Goal: Task Accomplishment & Management: Complete application form

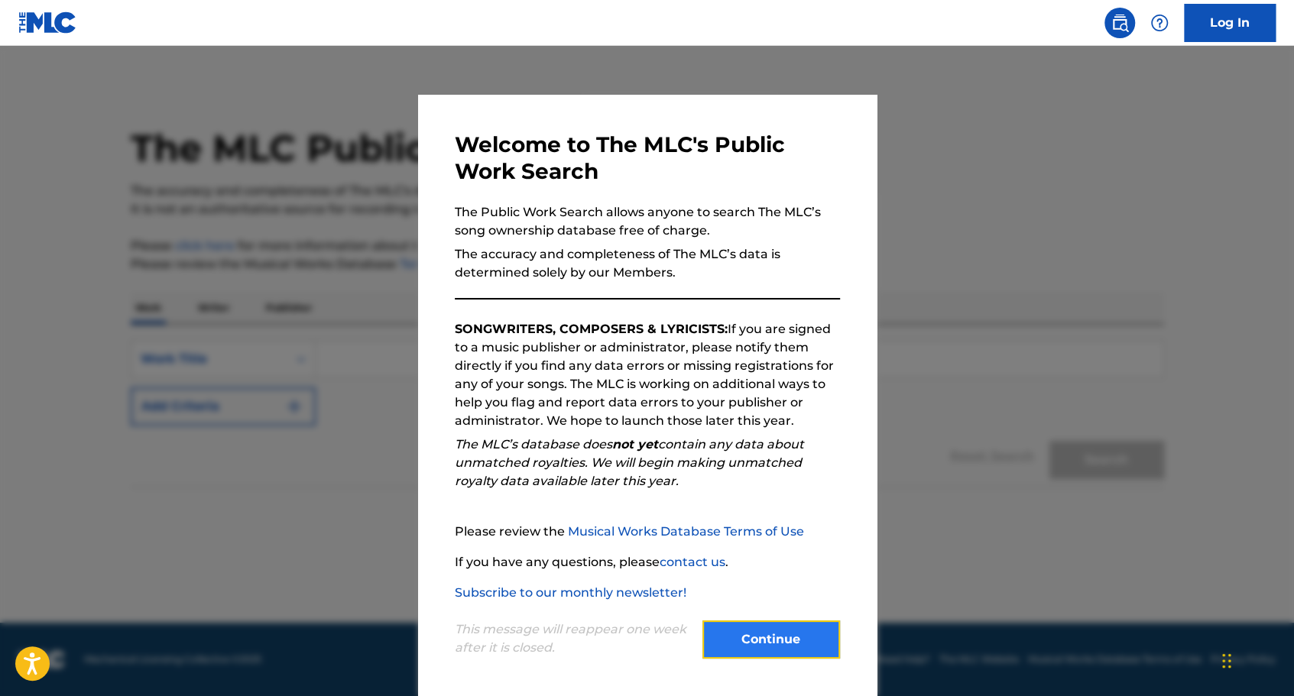
click at [801, 645] on button "Continue" at bounding box center [771, 640] width 138 height 38
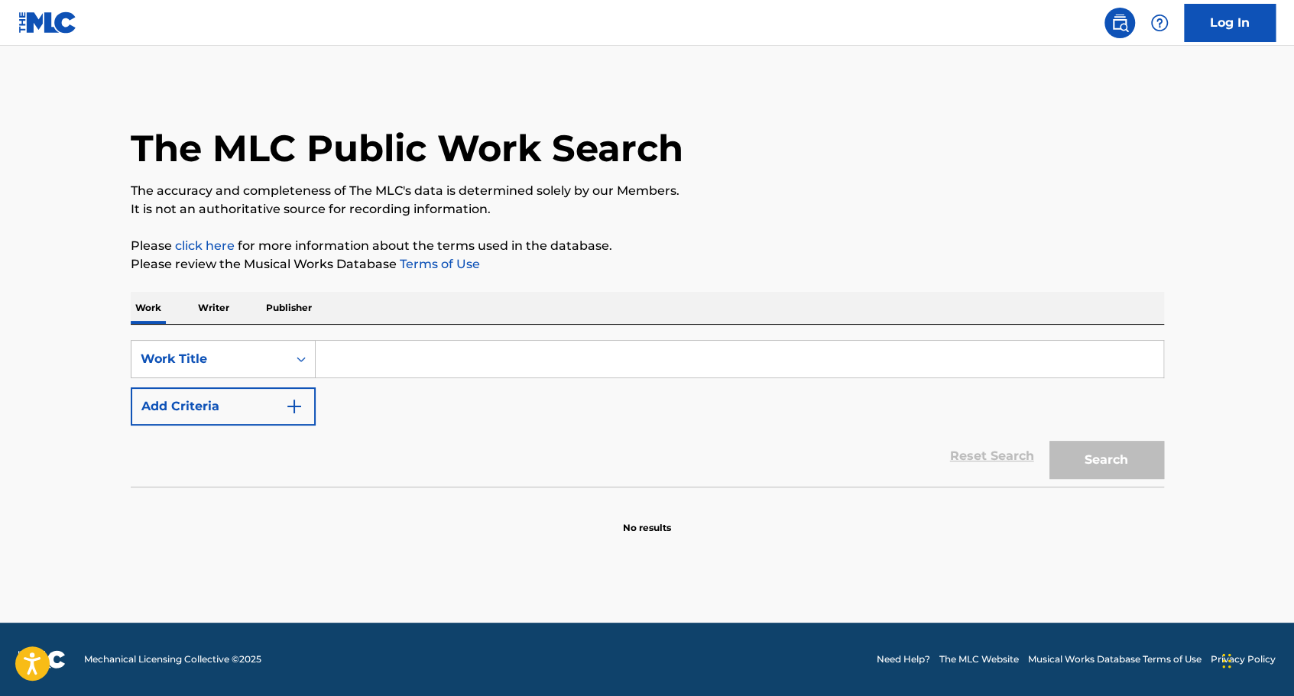
click at [339, 359] on input "Search Form" at bounding box center [740, 359] width 848 height 37
click at [1049, 441] on button "Search" at bounding box center [1106, 460] width 115 height 38
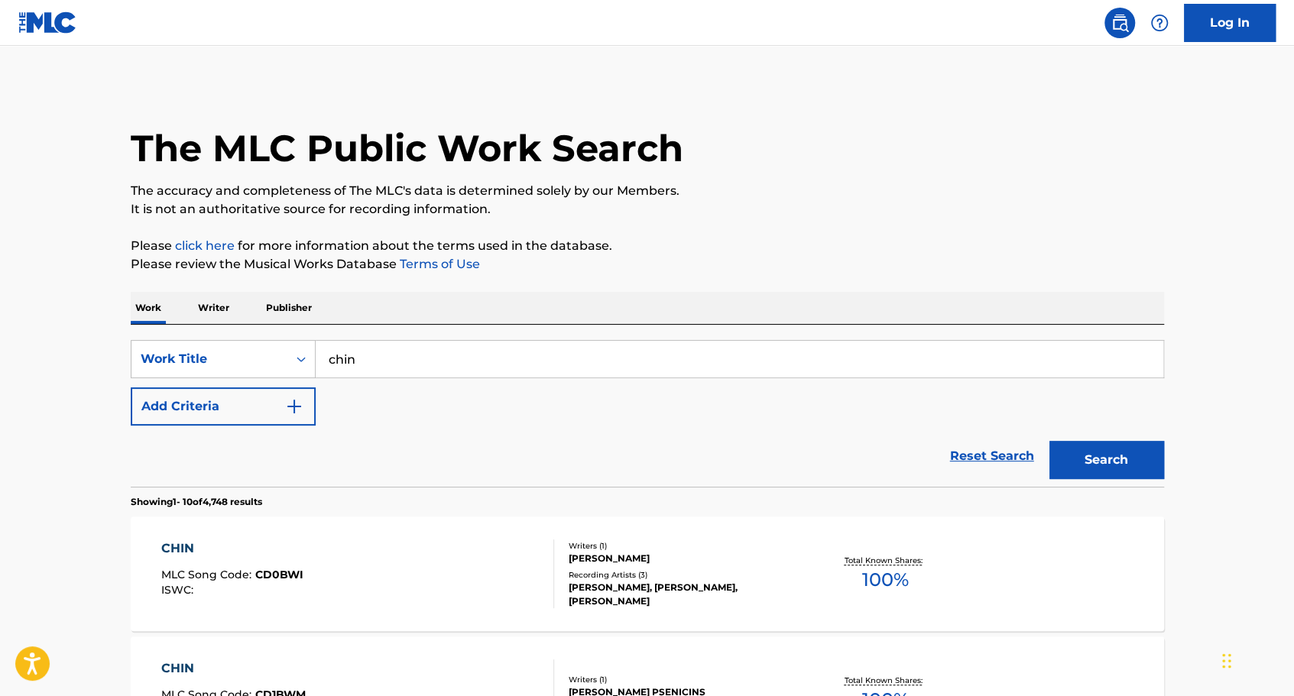
click at [388, 368] on input "chin" at bounding box center [740, 359] width 848 height 37
click at [1049, 441] on button "Search" at bounding box center [1106, 460] width 115 height 38
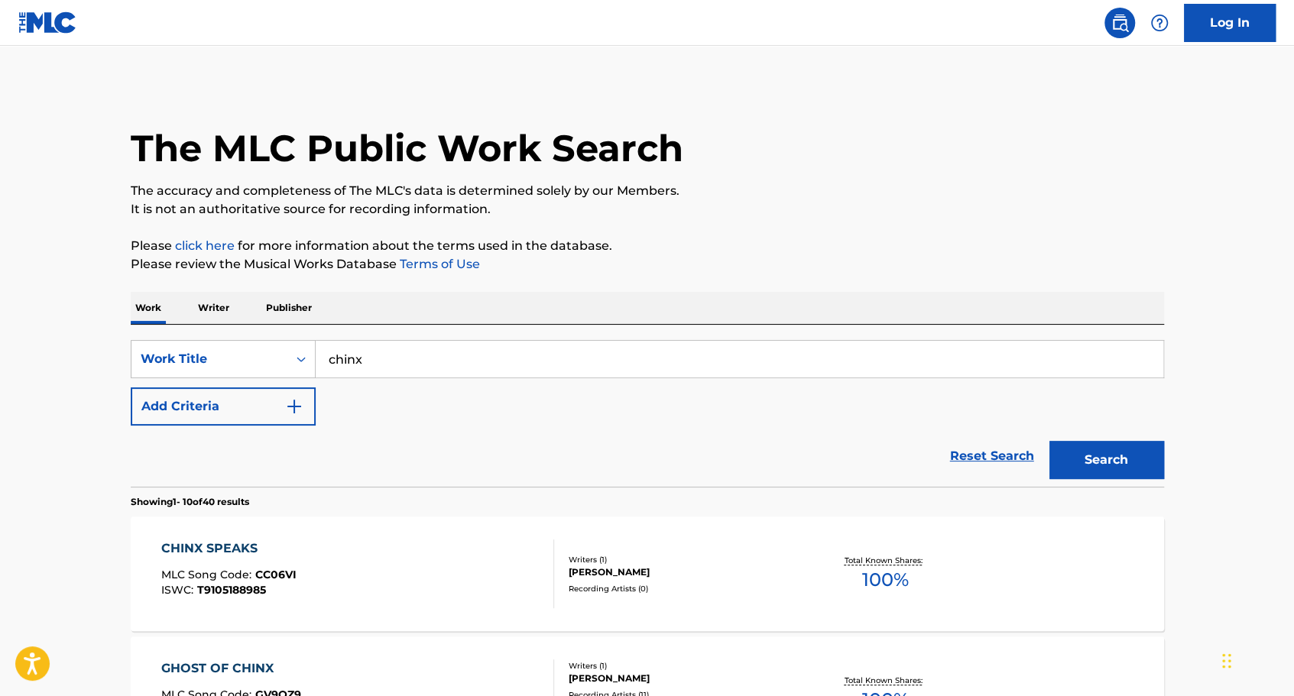
click at [420, 365] on input "chinx" at bounding box center [740, 359] width 848 height 37
click at [1049, 441] on button "Search" at bounding box center [1106, 460] width 115 height 38
drag, startPoint x: 444, startPoint y: 353, endPoint x: 329, endPoint y: 360, distance: 114.8
click at [329, 360] on input "chinx levels" at bounding box center [740, 359] width 848 height 37
click at [1049, 441] on button "Search" at bounding box center [1106, 460] width 115 height 38
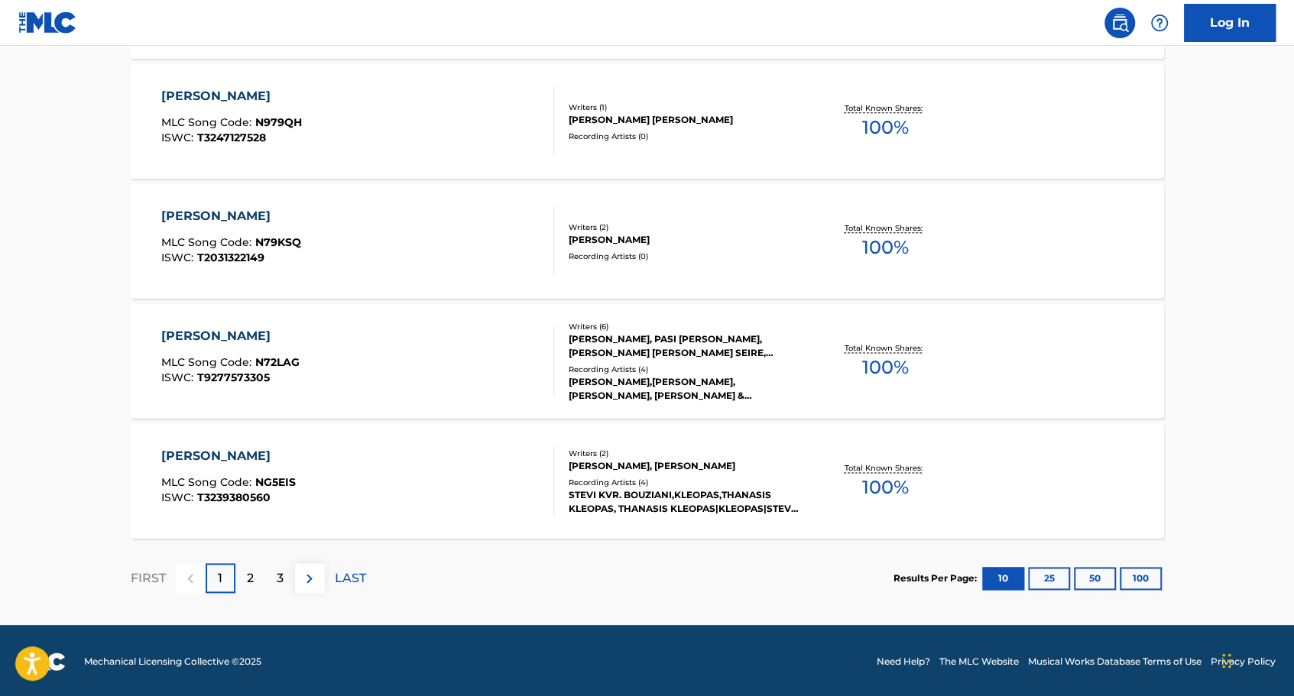
scroll to position [1174, 0]
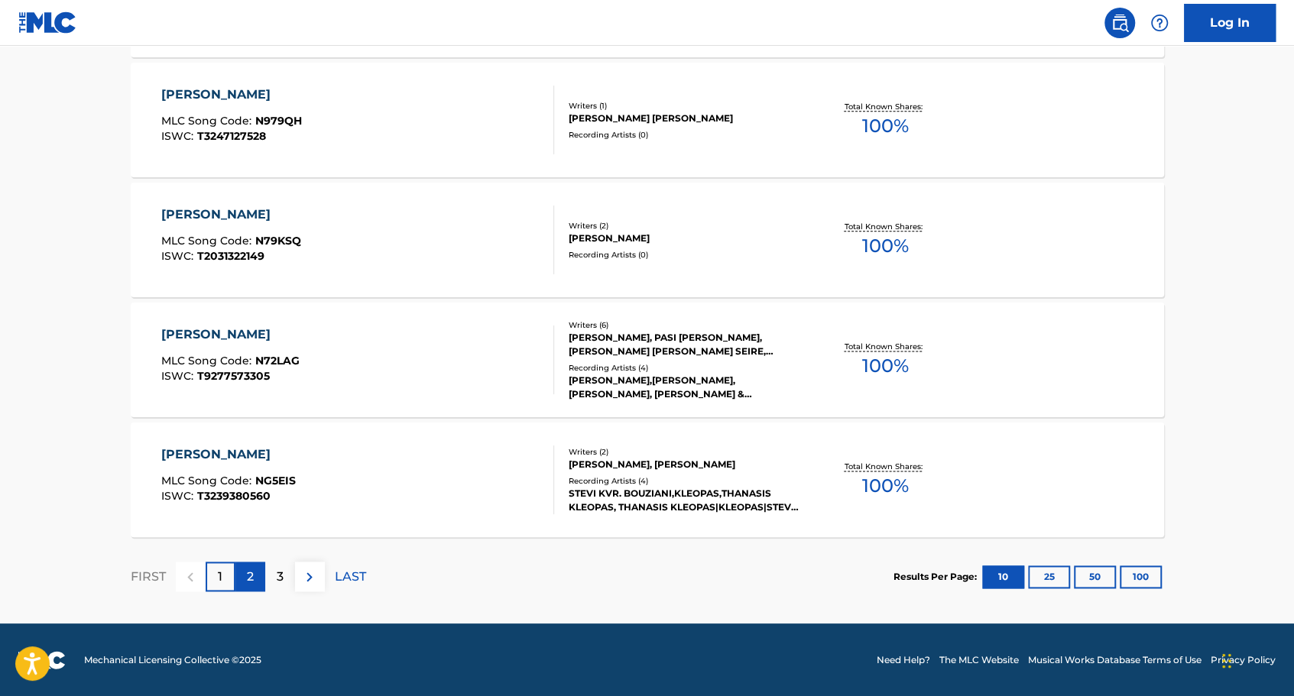
click at [245, 576] on div "2" at bounding box center [250, 577] width 30 height 30
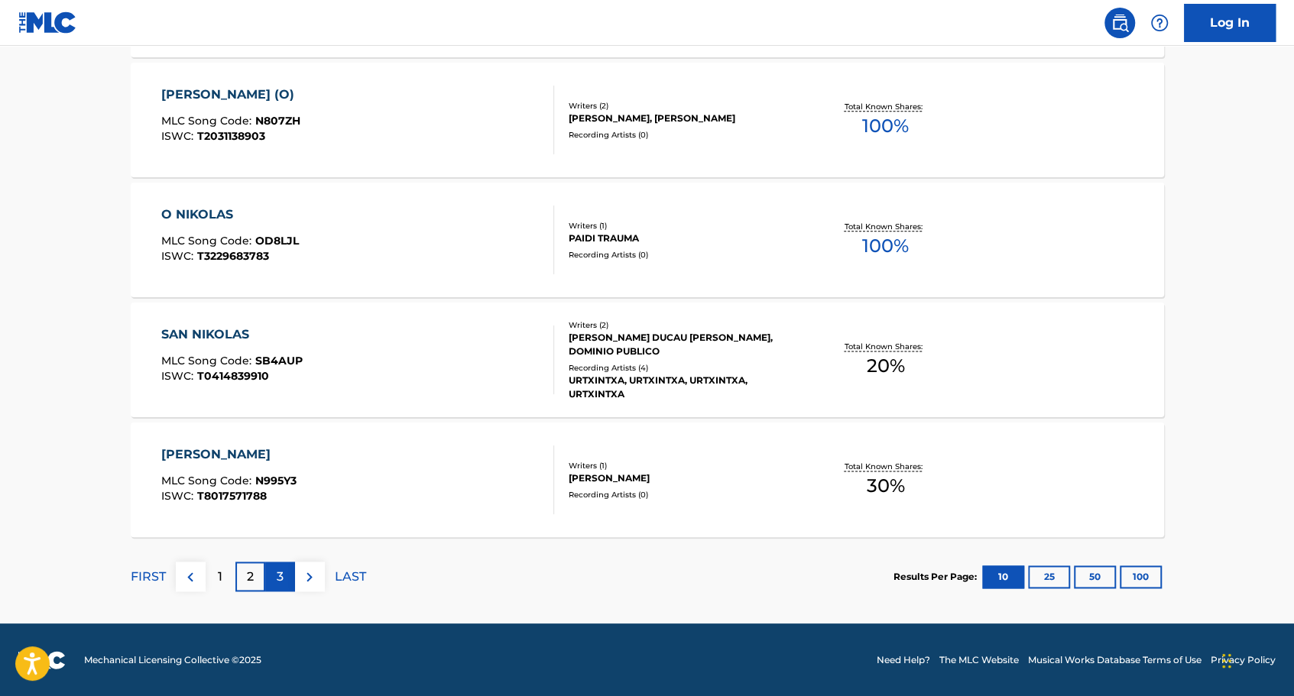
click at [277, 573] on p "3" at bounding box center [280, 577] width 7 height 18
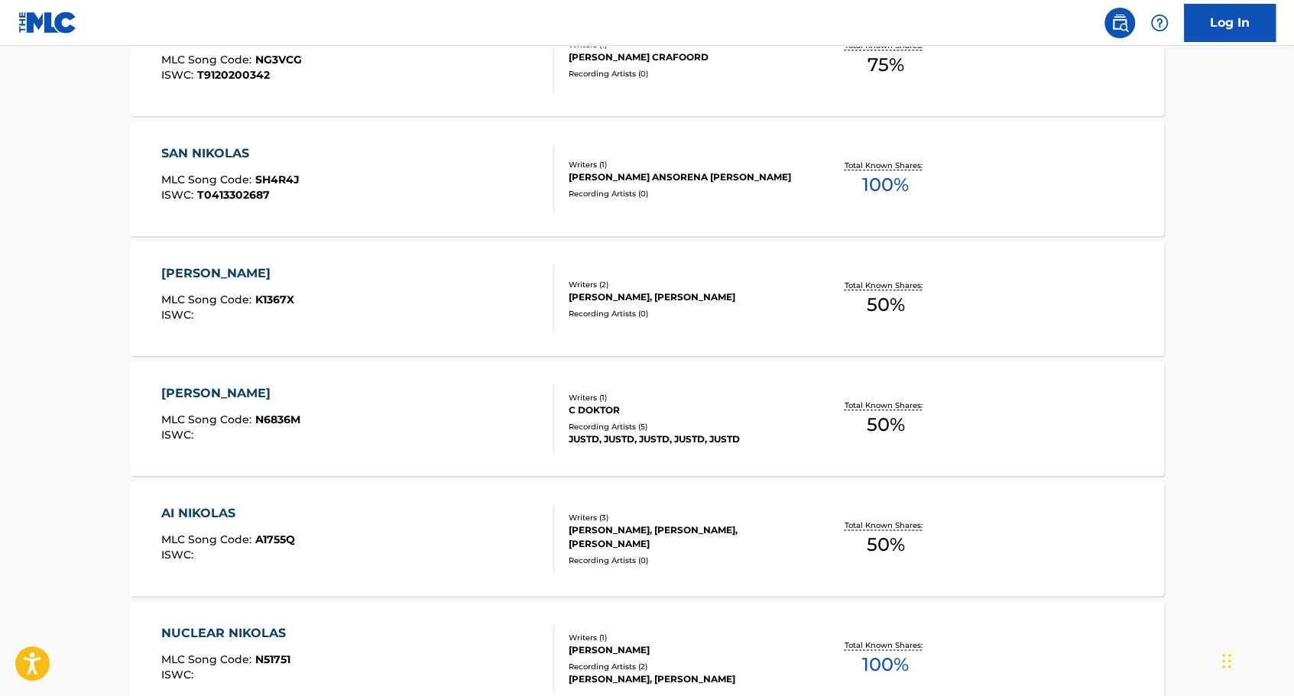
scroll to position [0, 0]
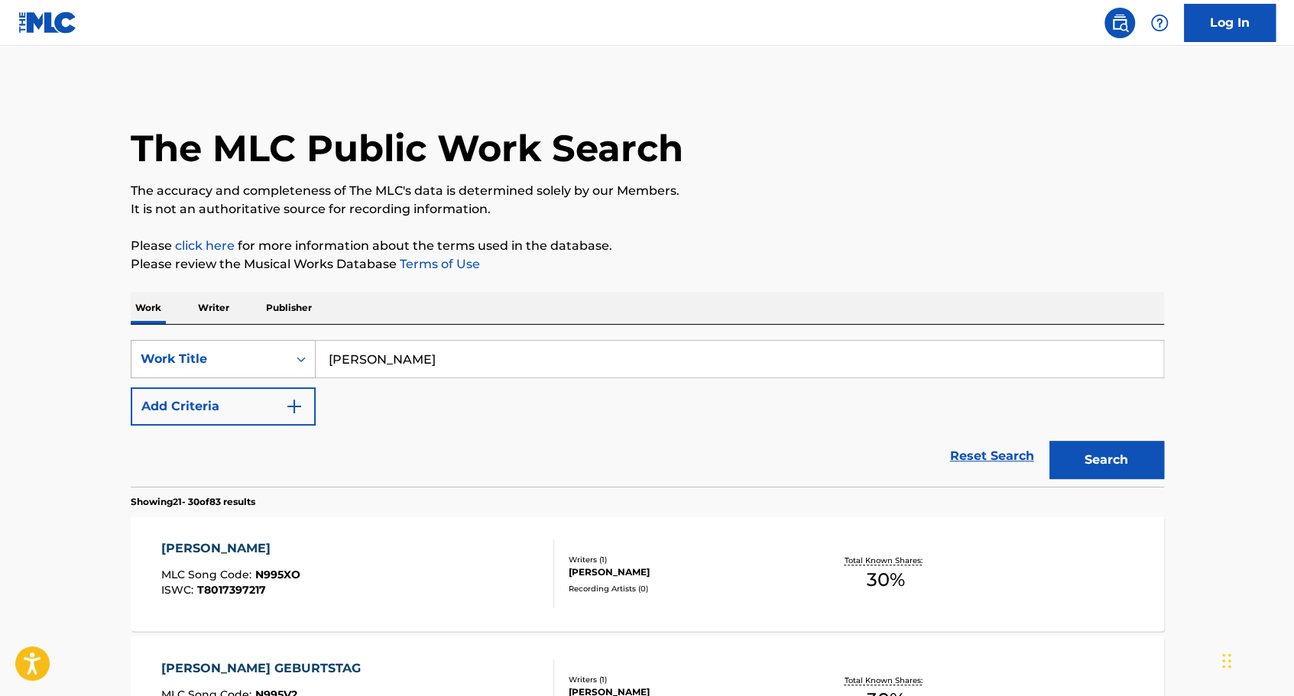
drag, startPoint x: 497, startPoint y: 356, endPoint x: 275, endPoint y: 363, distance: 221.7
click at [275, 363] on div "SearchWithCriteriaec1d600b-d5bb-4110-a4d1-a920ae815faa Work Title nikolas dzuga" at bounding box center [647, 359] width 1033 height 38
click at [1049, 441] on button "Search" at bounding box center [1106, 460] width 115 height 38
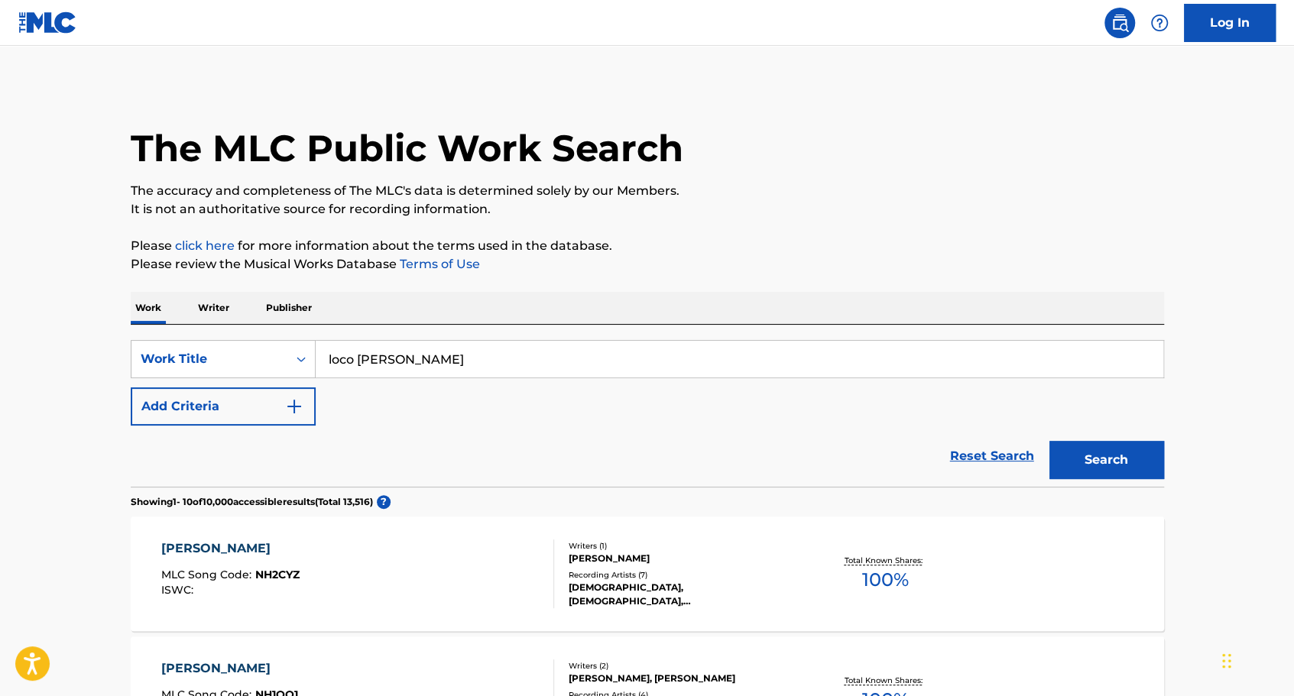
click at [454, 358] on input "loco niko" at bounding box center [740, 359] width 848 height 37
click at [1049, 441] on button "Search" at bounding box center [1106, 460] width 115 height 38
drag, startPoint x: 356, startPoint y: 354, endPoint x: 290, endPoint y: 357, distance: 65.8
click at [290, 357] on div "SearchWithCriteriaec1d600b-d5bb-4110-a4d1-a920ae815faa Work Title loco niko in …" at bounding box center [647, 359] width 1033 height 38
type input "niko in your speakers"
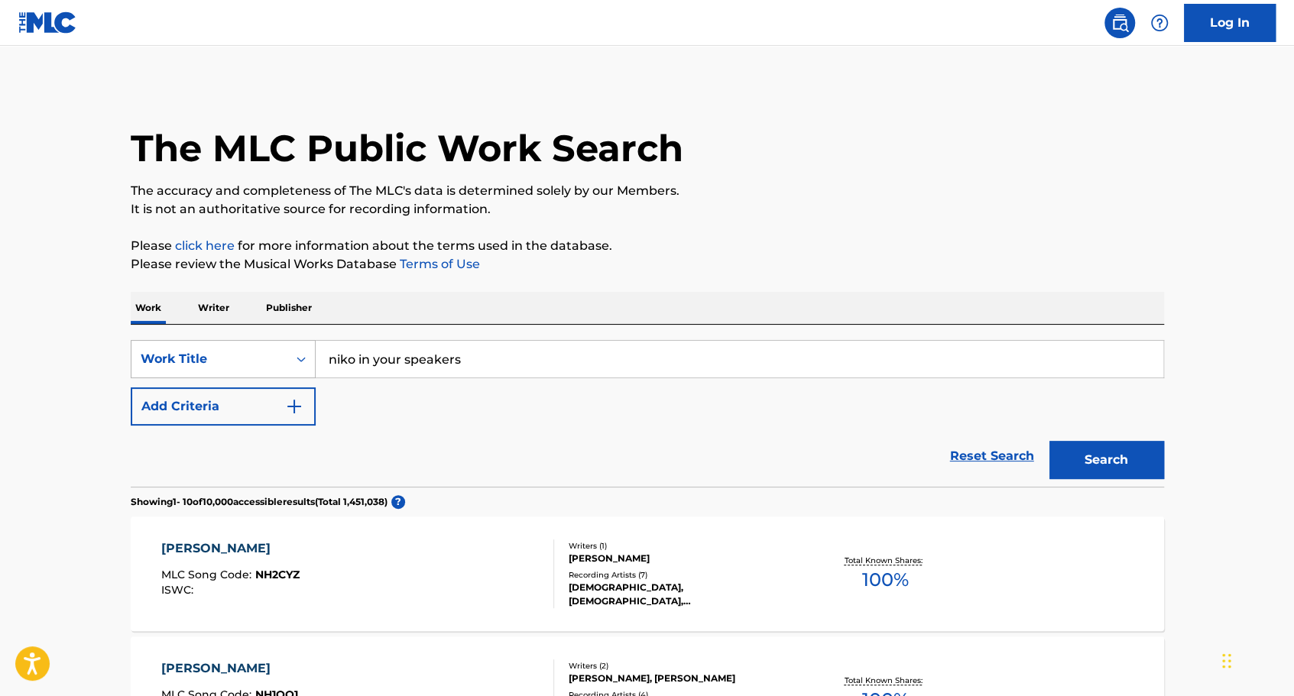
click at [1049, 441] on button "Search" at bounding box center [1106, 460] width 115 height 38
click at [219, 303] on p "Writer" at bounding box center [213, 308] width 41 height 32
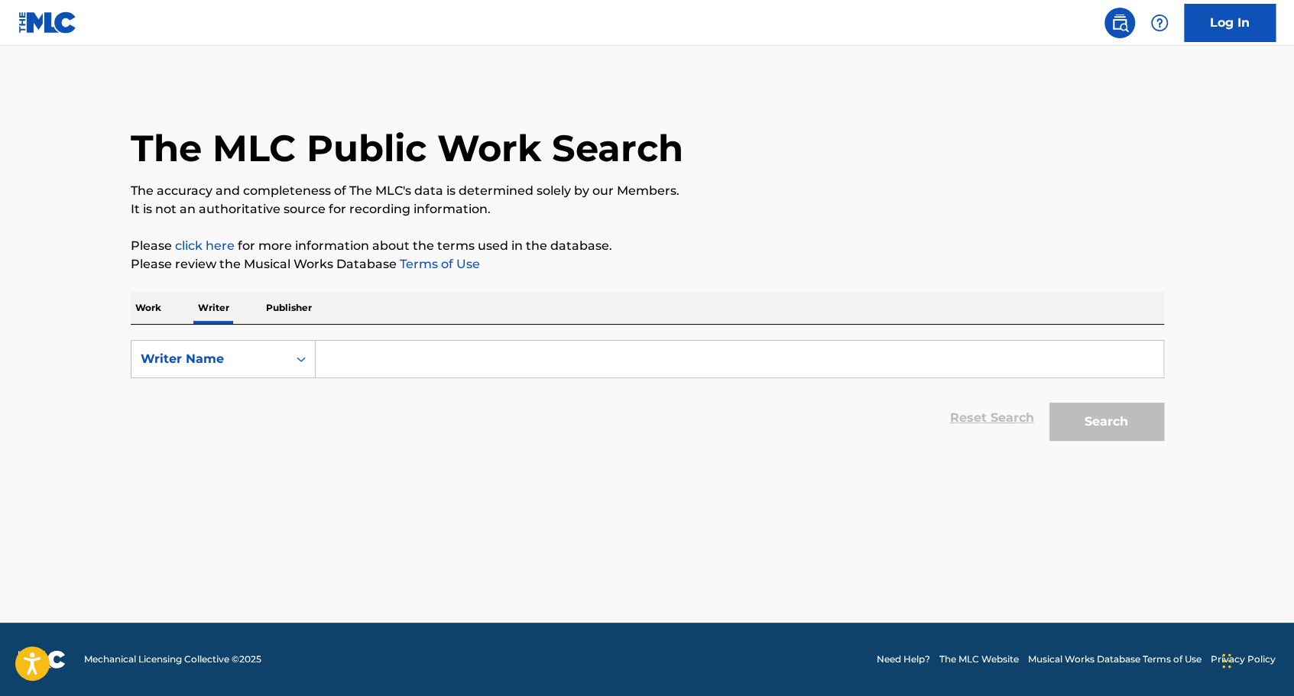
click at [364, 365] on input "Search Form" at bounding box center [740, 359] width 848 height 37
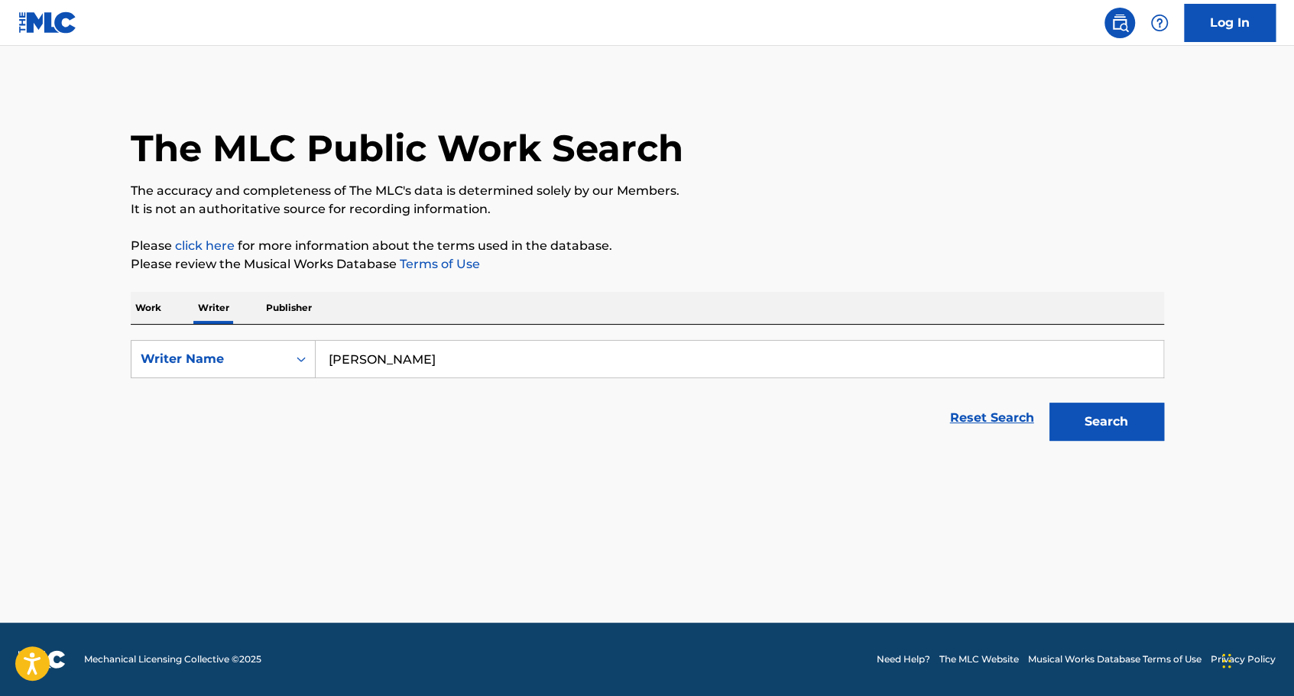
type input "nikolas dzuga"
click at [1049, 403] on button "Search" at bounding box center [1106, 422] width 115 height 38
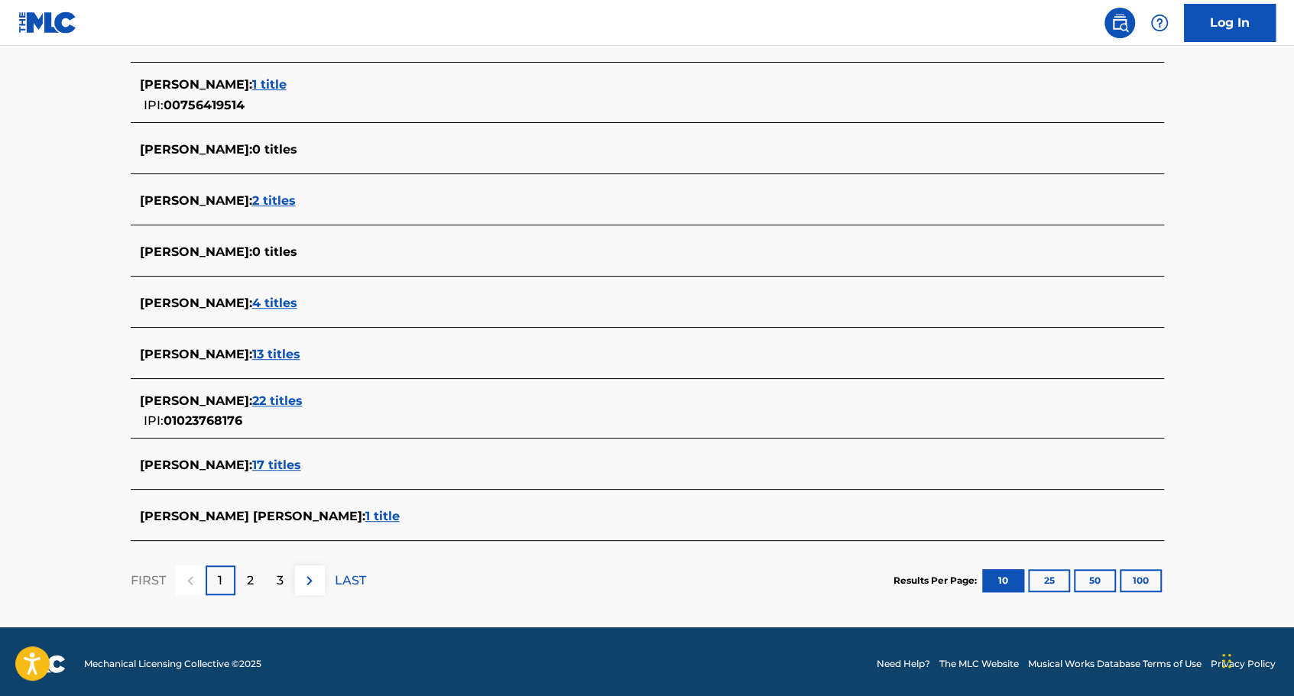
scroll to position [465, 0]
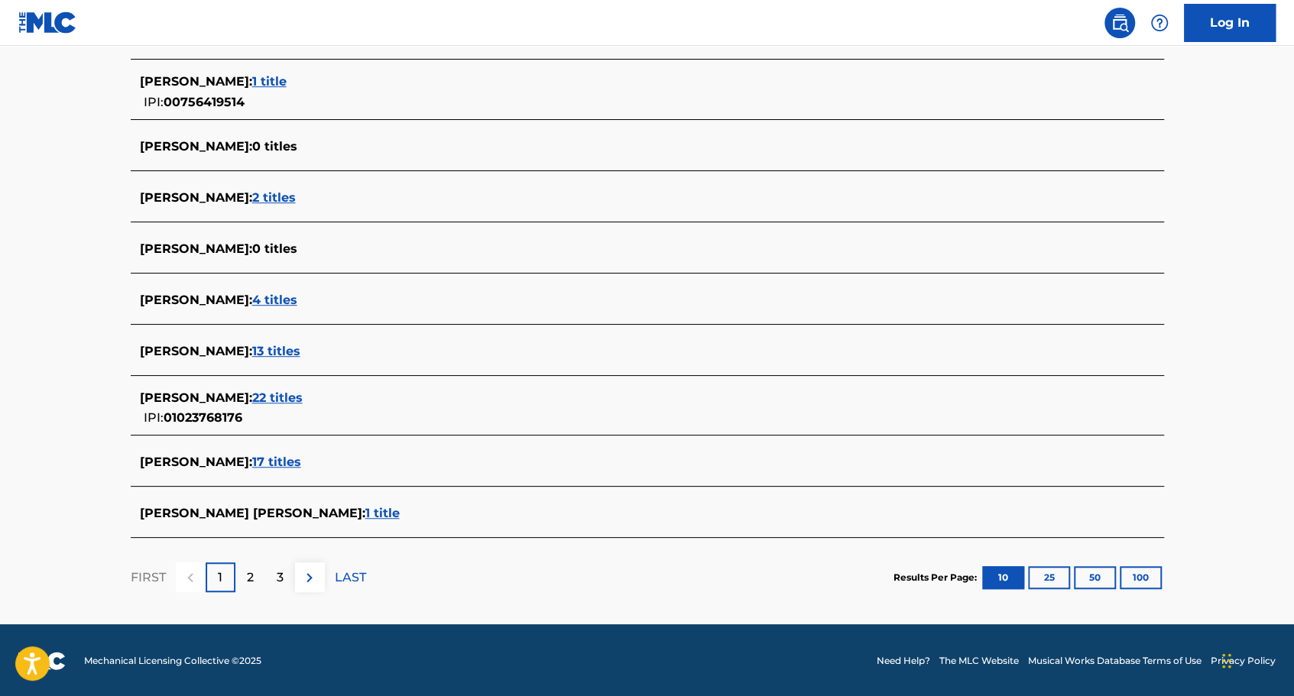
click at [290, 396] on span "22 titles" at bounding box center [277, 398] width 50 height 15
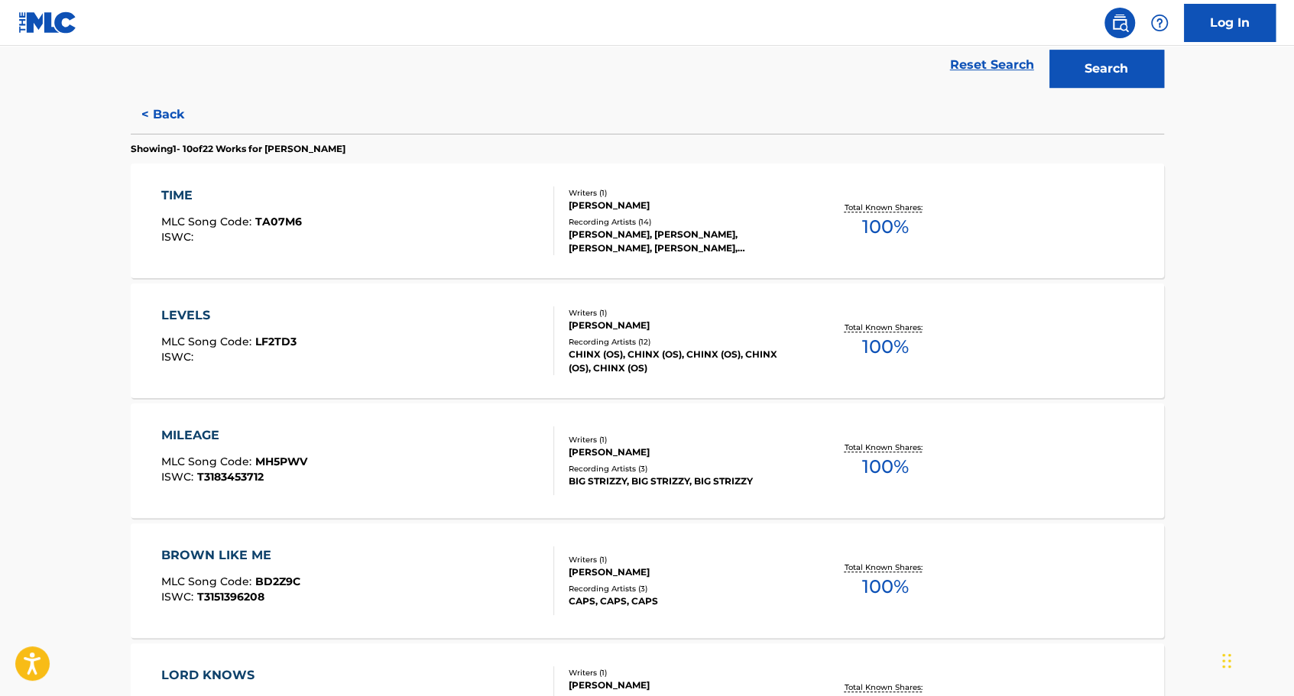
scroll to position [235, 0]
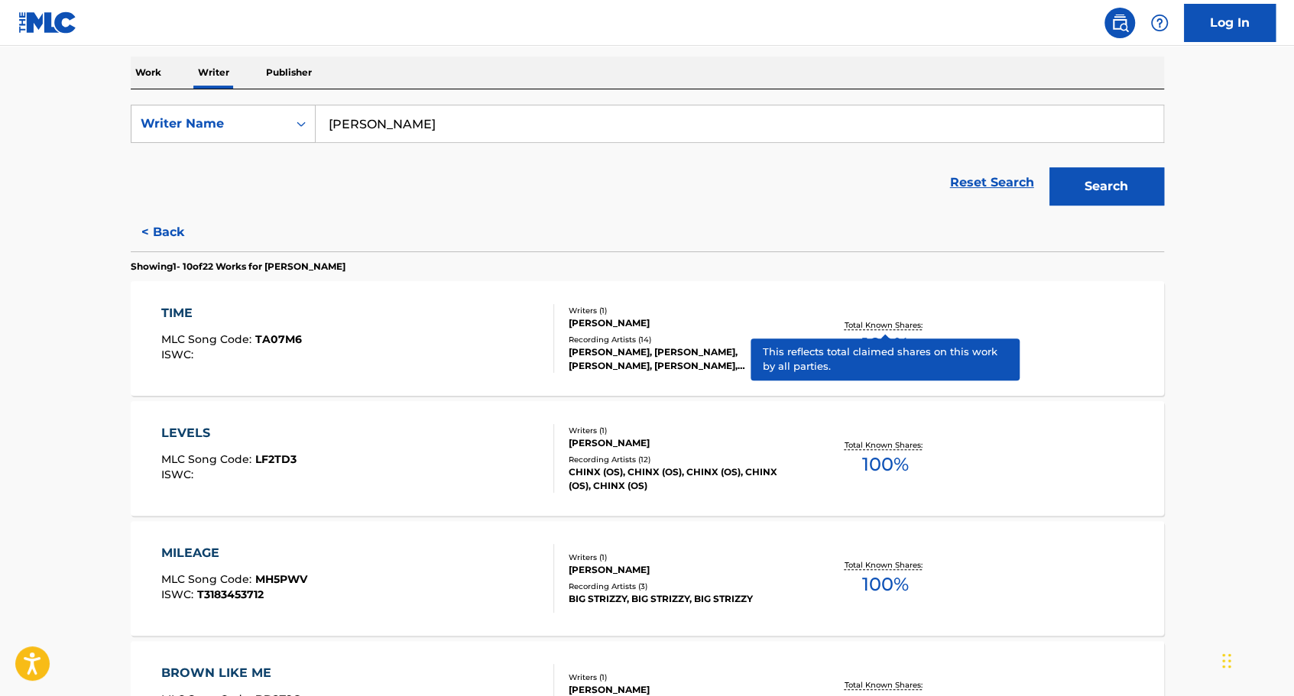
click at [875, 324] on p "Total Known Shares:" at bounding box center [886, 324] width 82 height 11
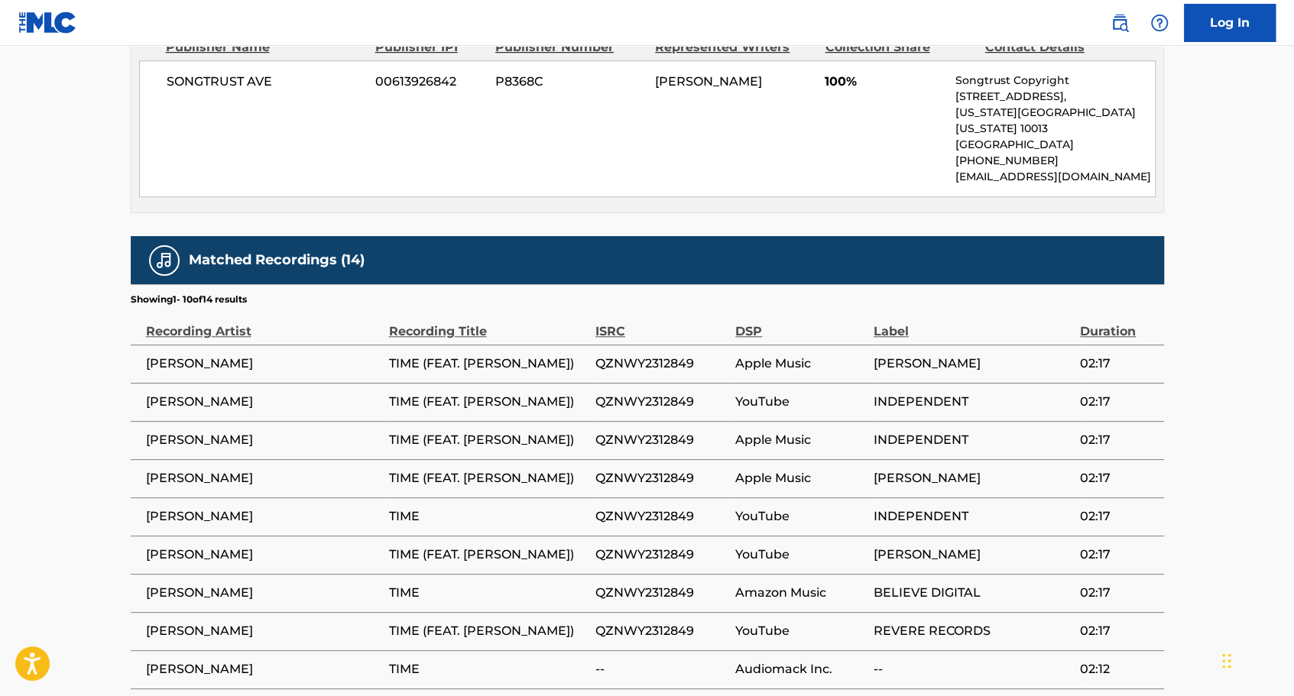
scroll to position [764, 0]
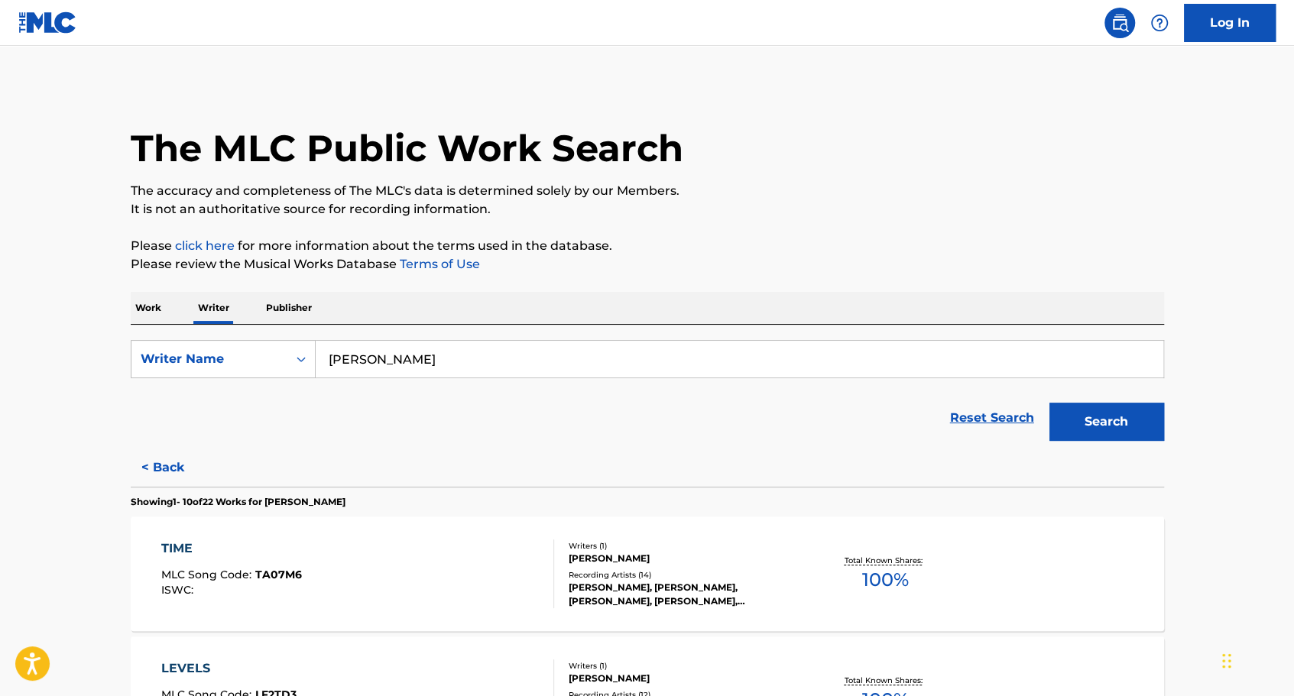
click at [19, 28] on img at bounding box center [47, 22] width 59 height 22
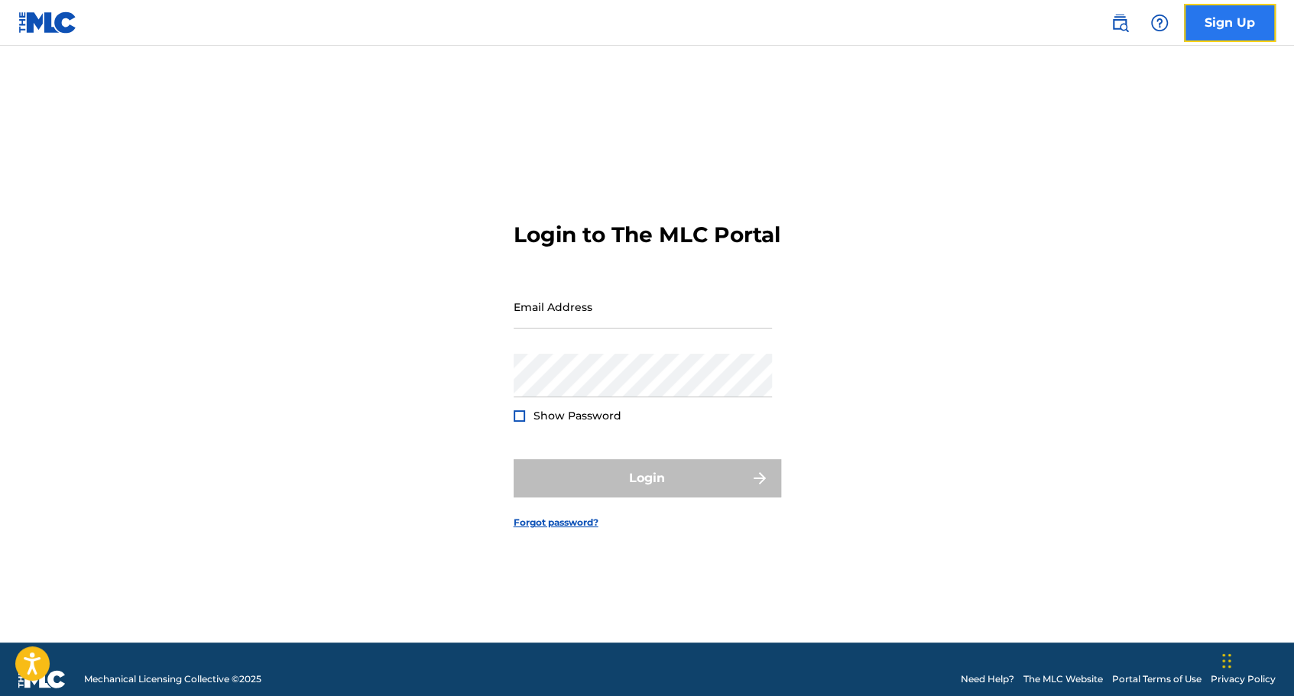
click at [1250, 23] on link "Sign Up" at bounding box center [1230, 23] width 92 height 38
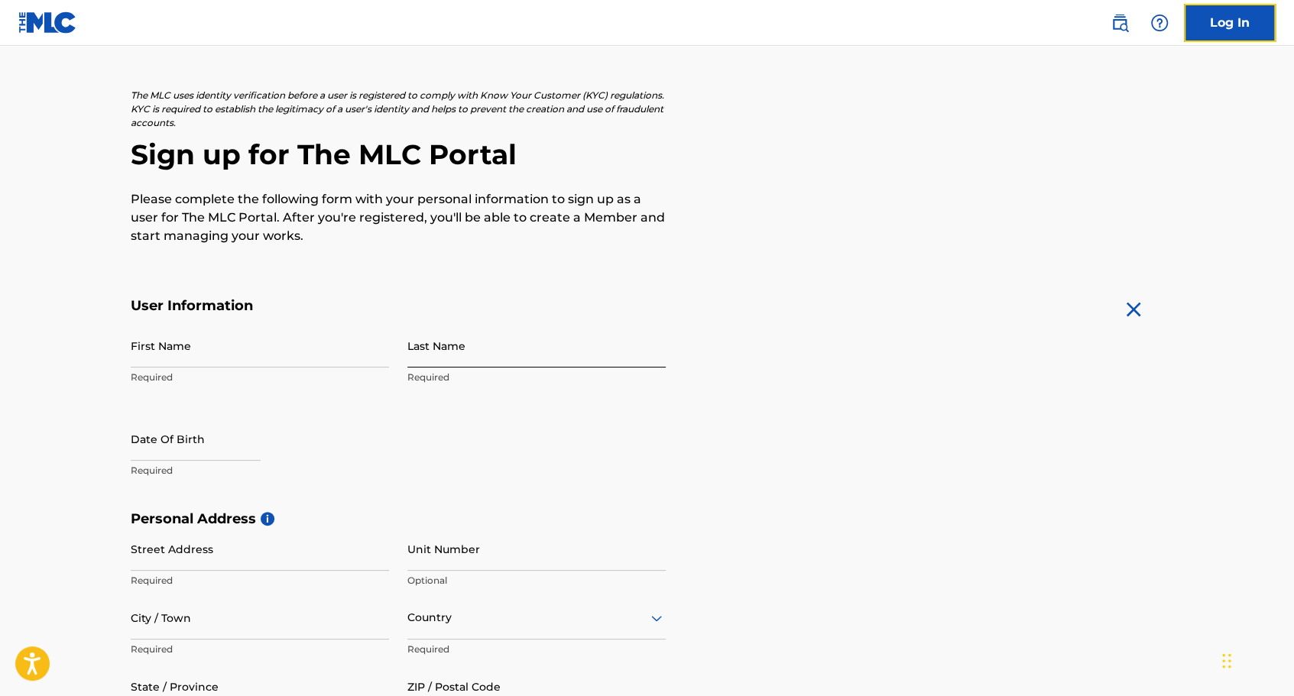
scroll to position [76, 0]
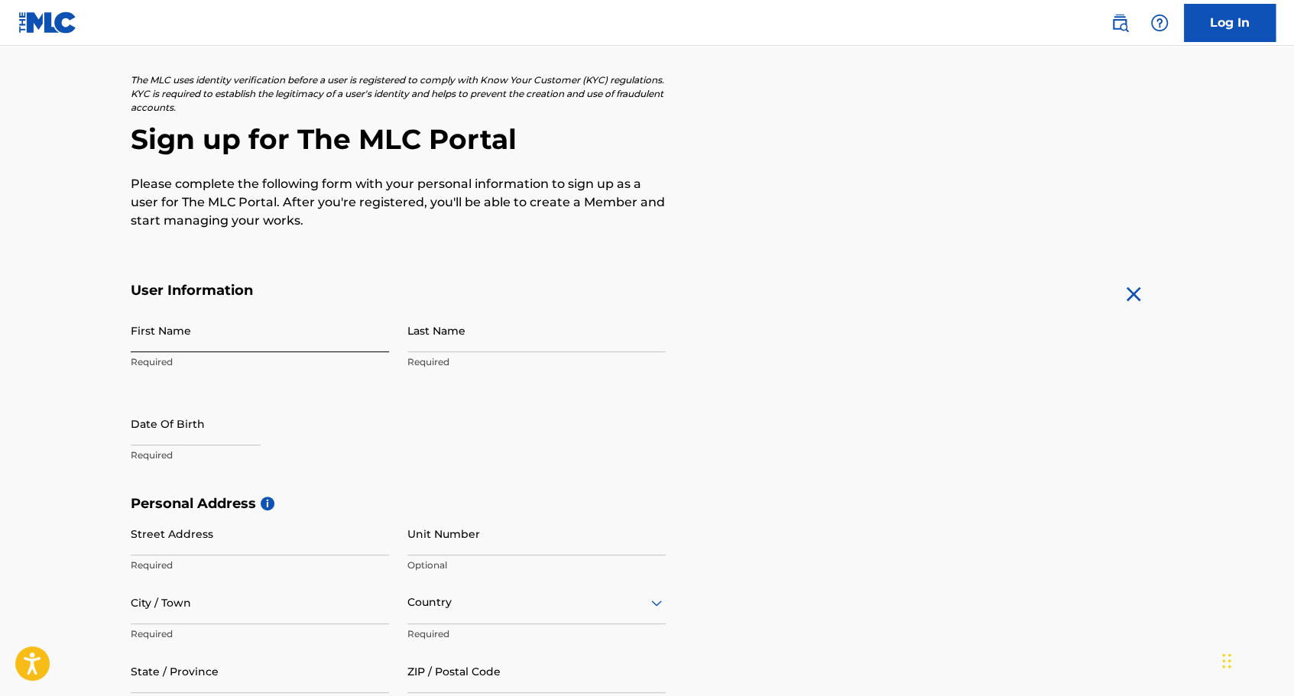
click at [226, 337] on input "First Name" at bounding box center [260, 331] width 258 height 44
type input "[PERSON_NAME]"
type input "Dzuga"
type input "[STREET_ADDRESS]"
type input "[GEOGRAPHIC_DATA]"
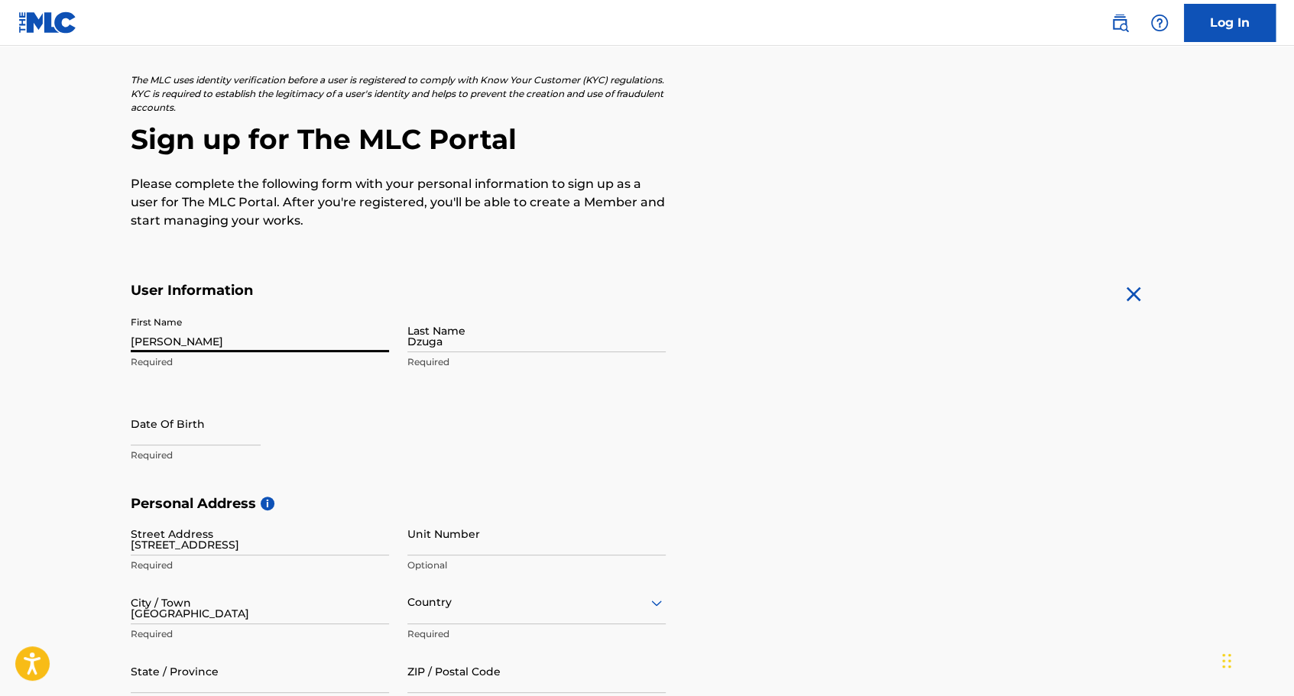
type input "[GEOGRAPHIC_DATA]"
type input "NE6 4YD"
type input "44"
type input "7961"
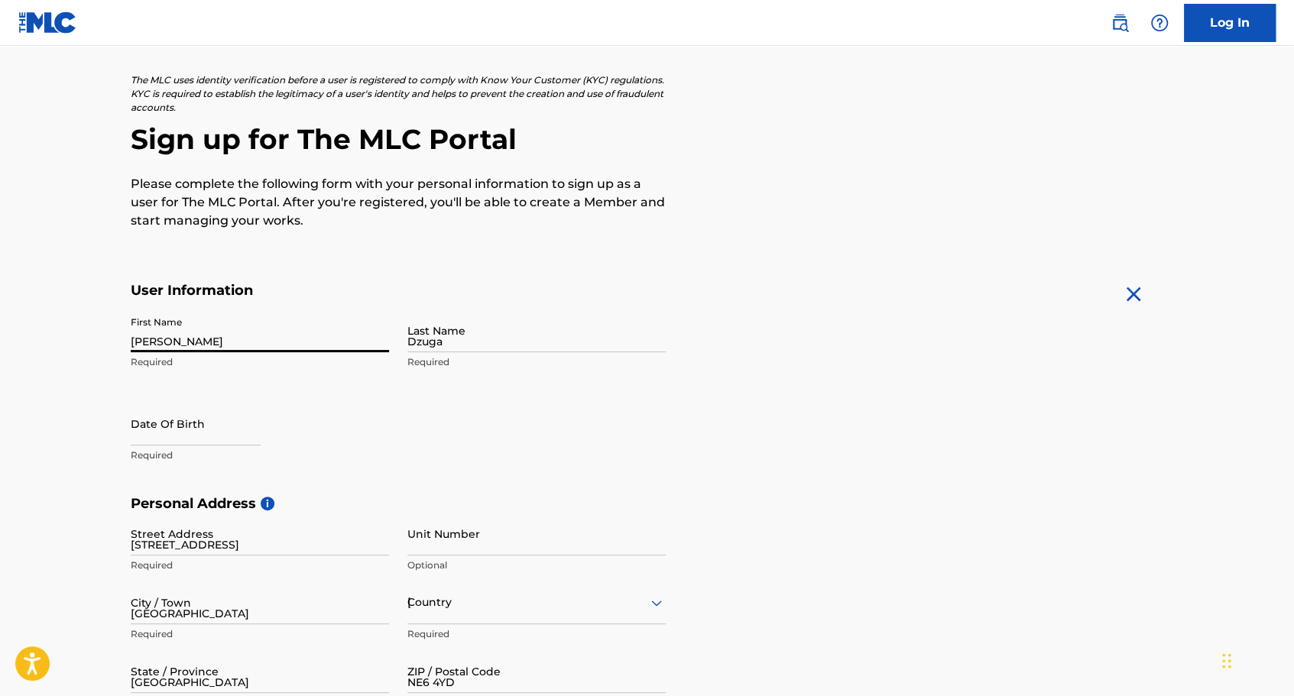
type input "033605"
type input "[EMAIL_ADDRESS][DOMAIN_NAME]"
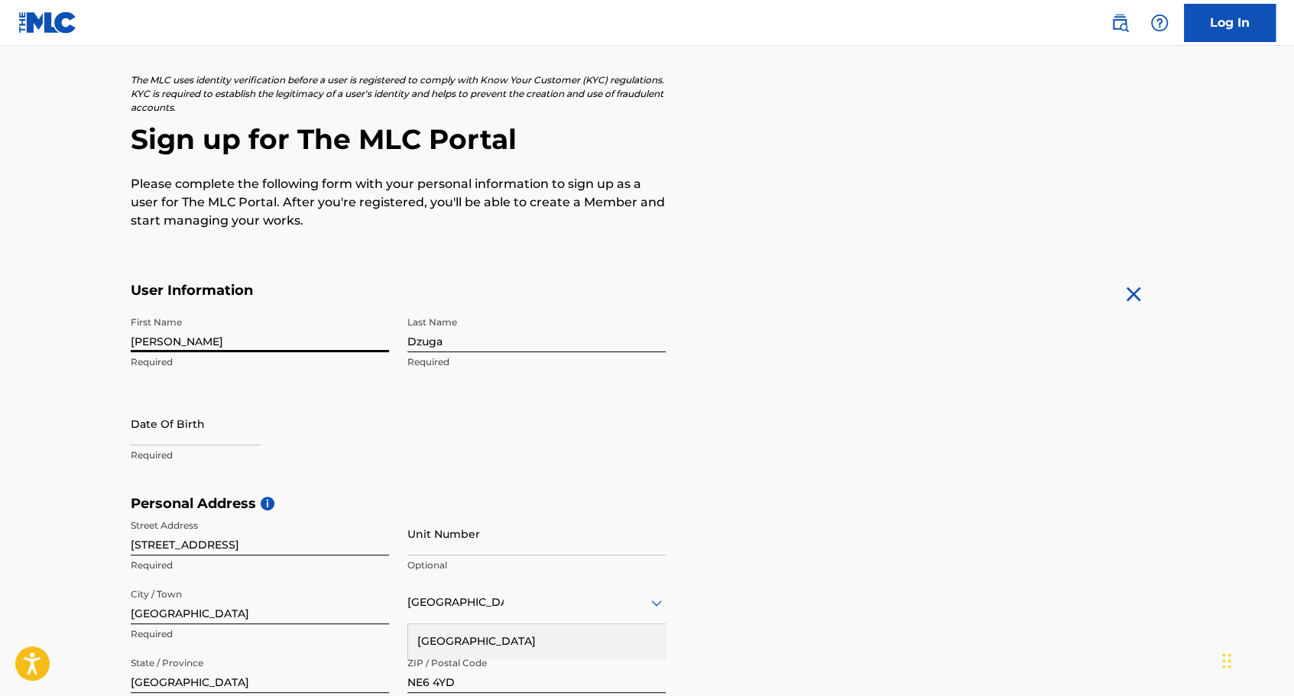
scroll to position [268, 0]
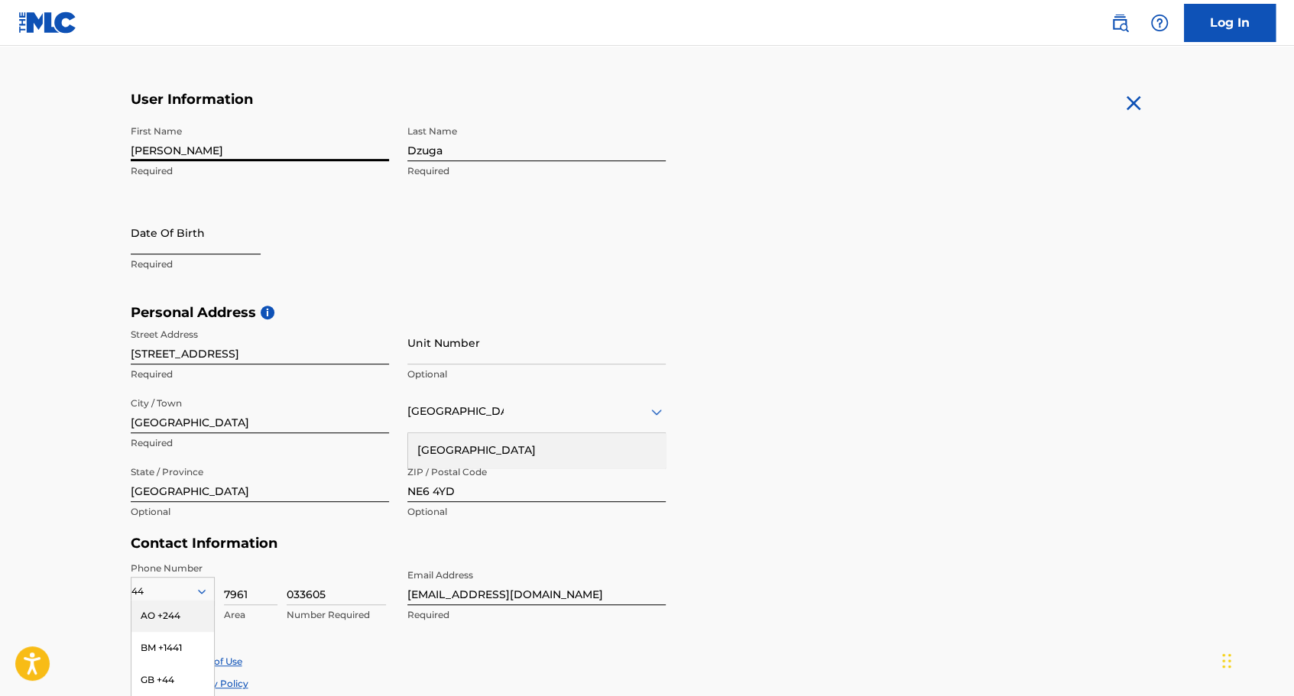
click at [206, 231] on input "text" at bounding box center [196, 233] width 130 height 44
select select "8"
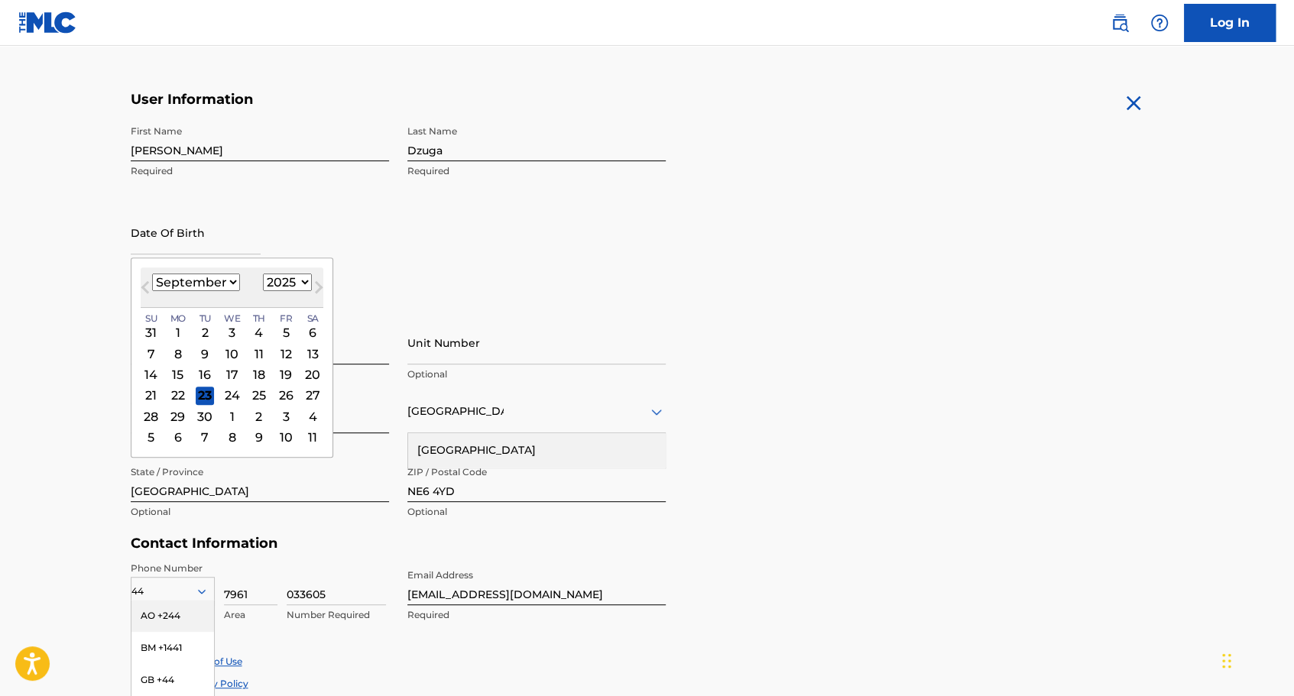
click at [286, 278] on select "1900 1901 1902 1903 1904 1905 1906 1907 1908 1909 1910 1911 1912 1913 1914 1915…" at bounding box center [287, 283] width 49 height 18
select select "1999"
click at [263, 274] on select "1900 1901 1902 1903 1904 1905 1906 1907 1908 1909 1910 1911 1912 1913 1914 1915…" at bounding box center [287, 283] width 49 height 18
click at [208, 283] on select "January February March April May June July August September October November De…" at bounding box center [196, 283] width 88 height 18
select select "7"
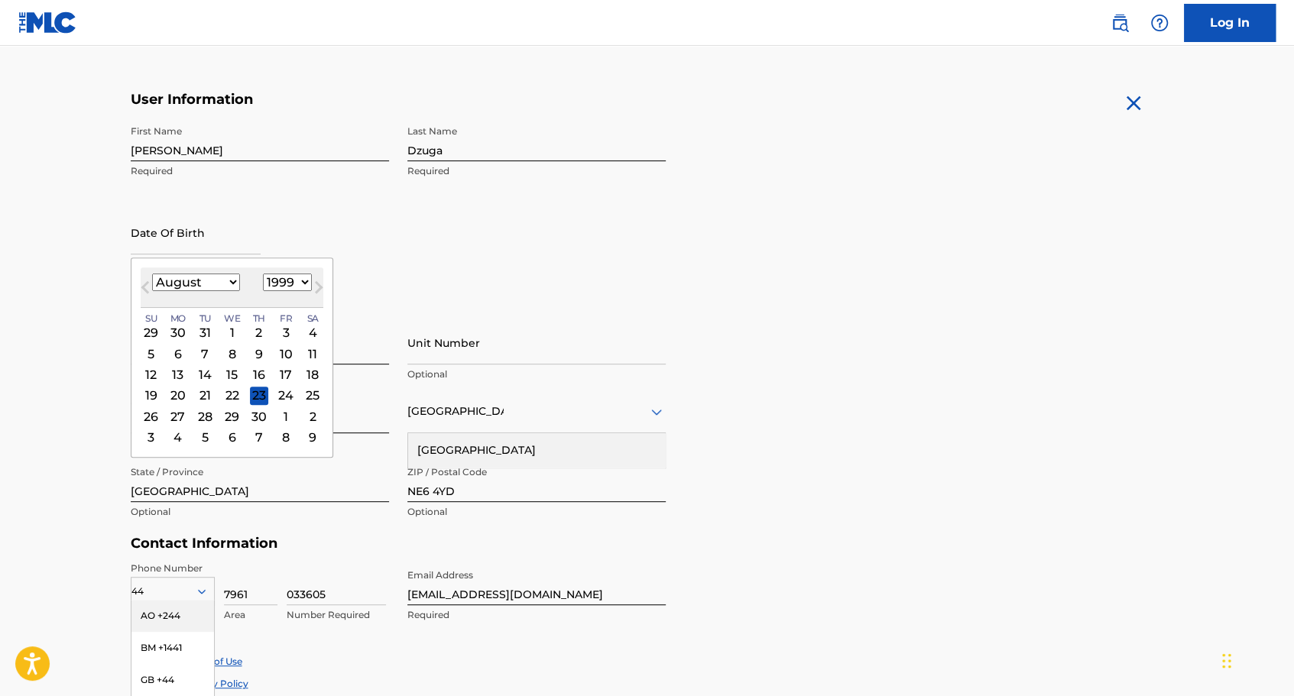
click at [152, 274] on select "January February March April May June July August September October November De…" at bounding box center [196, 283] width 88 height 18
click at [251, 333] on div "5" at bounding box center [258, 332] width 18 height 18
type input "August 5 1999"
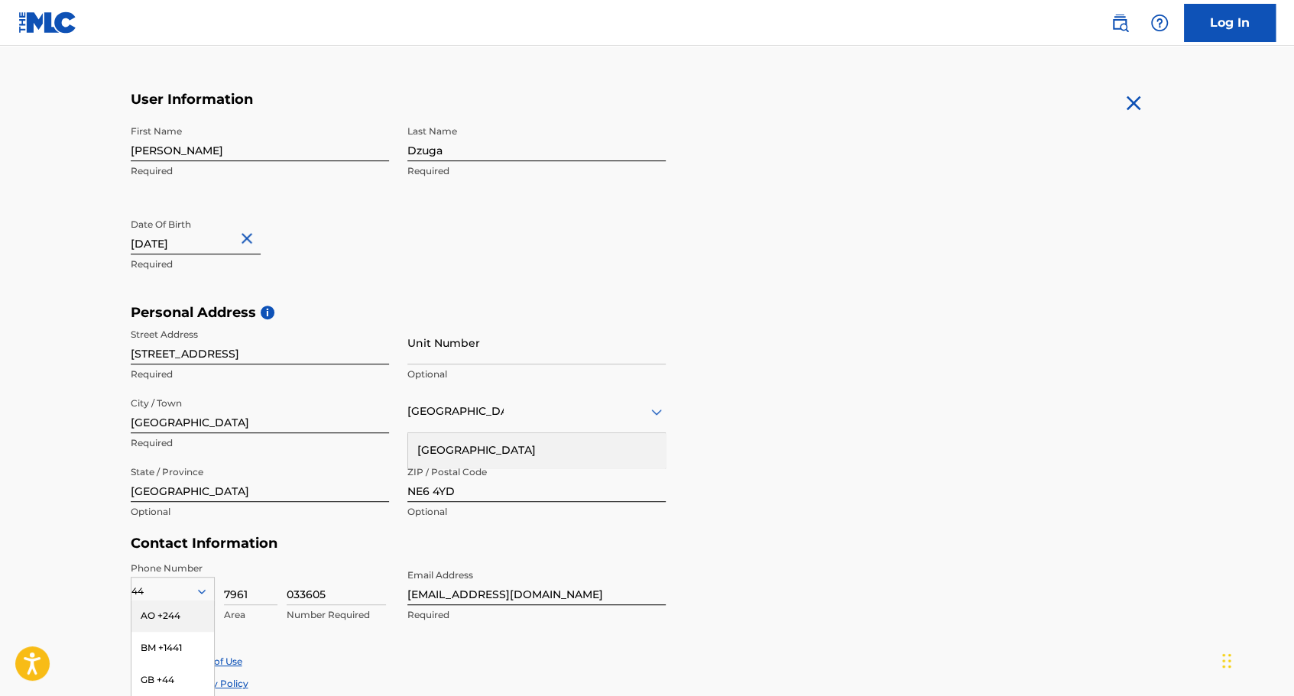
click at [446, 238] on div "First Name Nikolas Required Last Name Dzuga Required Date Of Birth August 5 199…" at bounding box center [398, 211] width 535 height 186
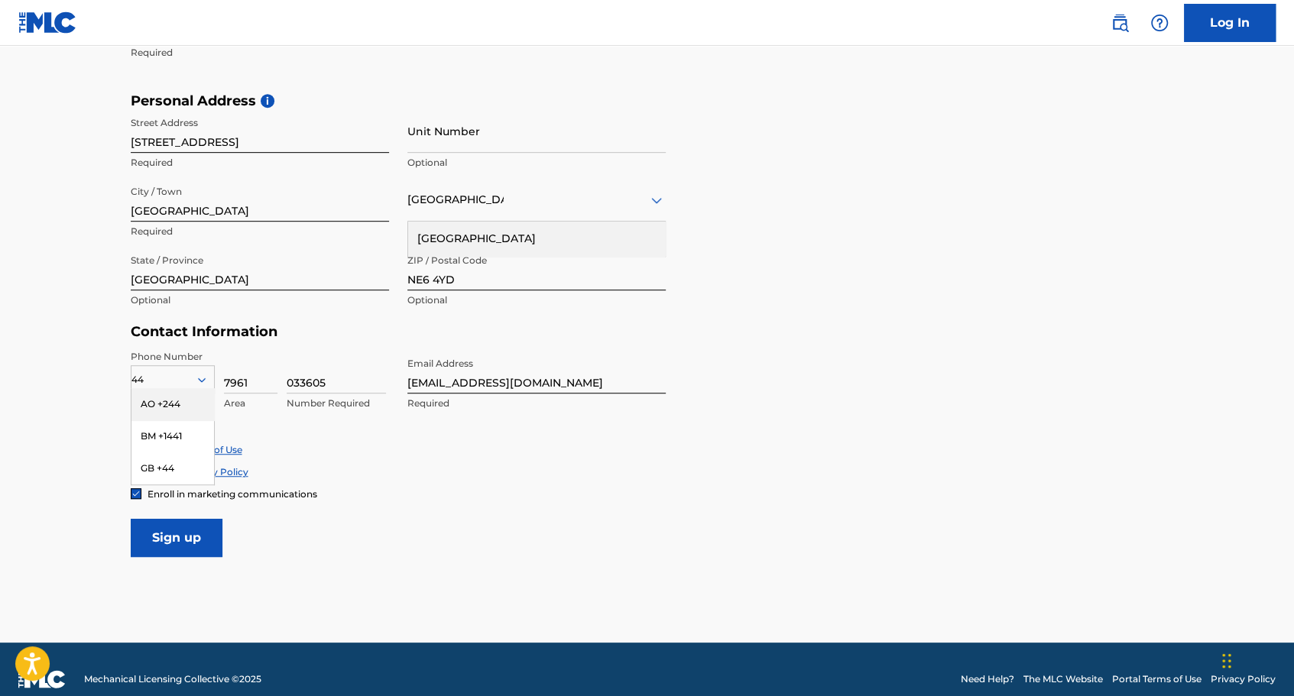
scroll to position [497, 0]
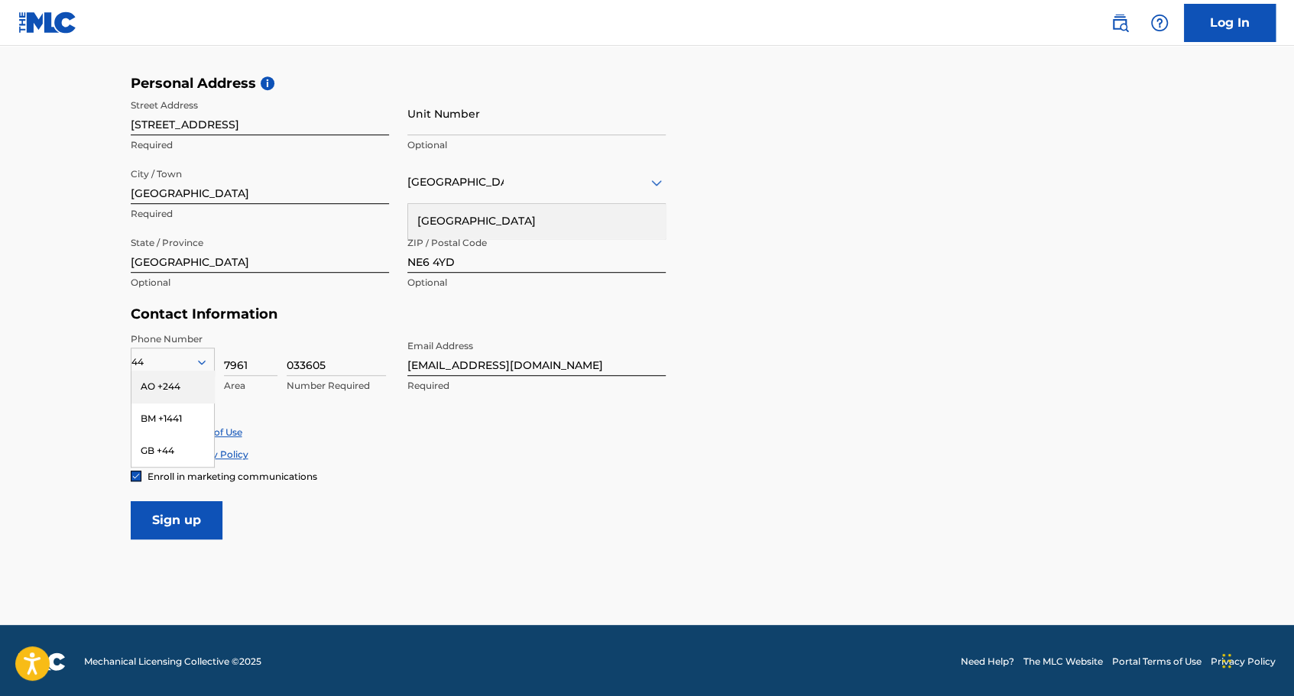
click at [538, 501] on form "User Information First Name Nikolas Required Last Name Dzuga Required Date Of B…" at bounding box center [647, 201] width 1033 height 678
click at [199, 454] on div "GB +44" at bounding box center [172, 451] width 83 height 32
click at [200, 532] on input "Sign up" at bounding box center [177, 520] width 92 height 38
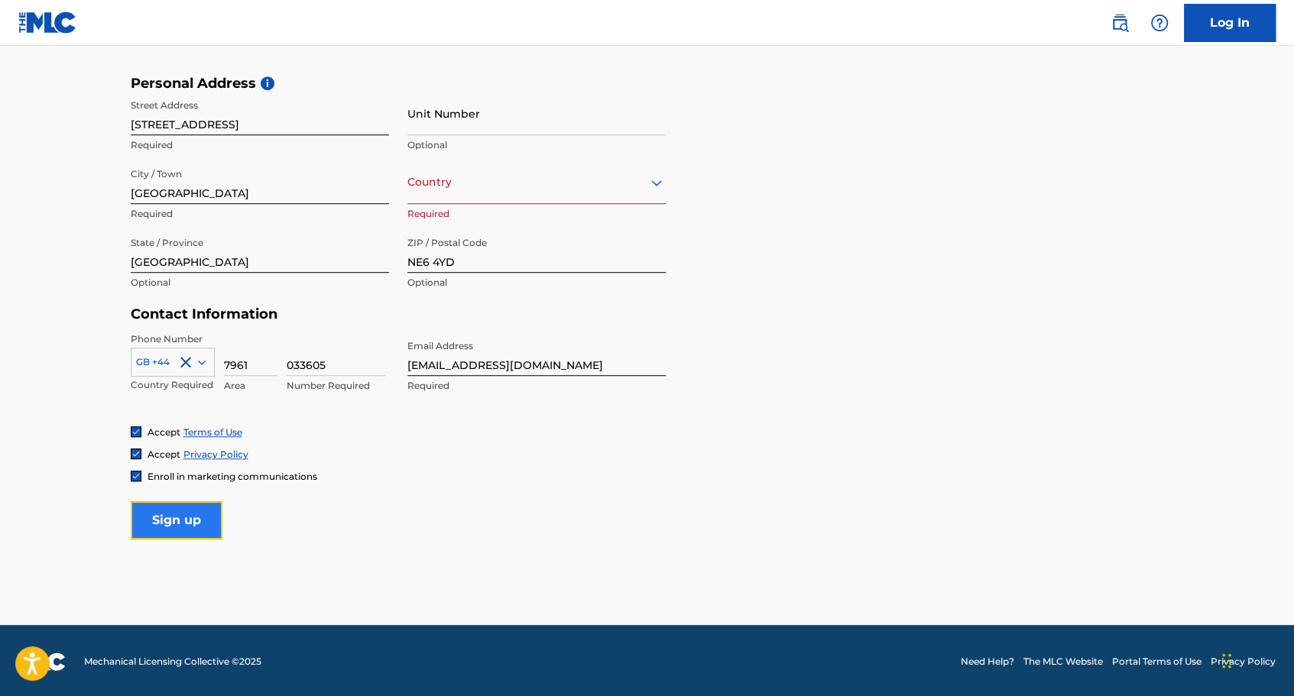
click at [203, 518] on input "Sign up" at bounding box center [177, 520] width 92 height 38
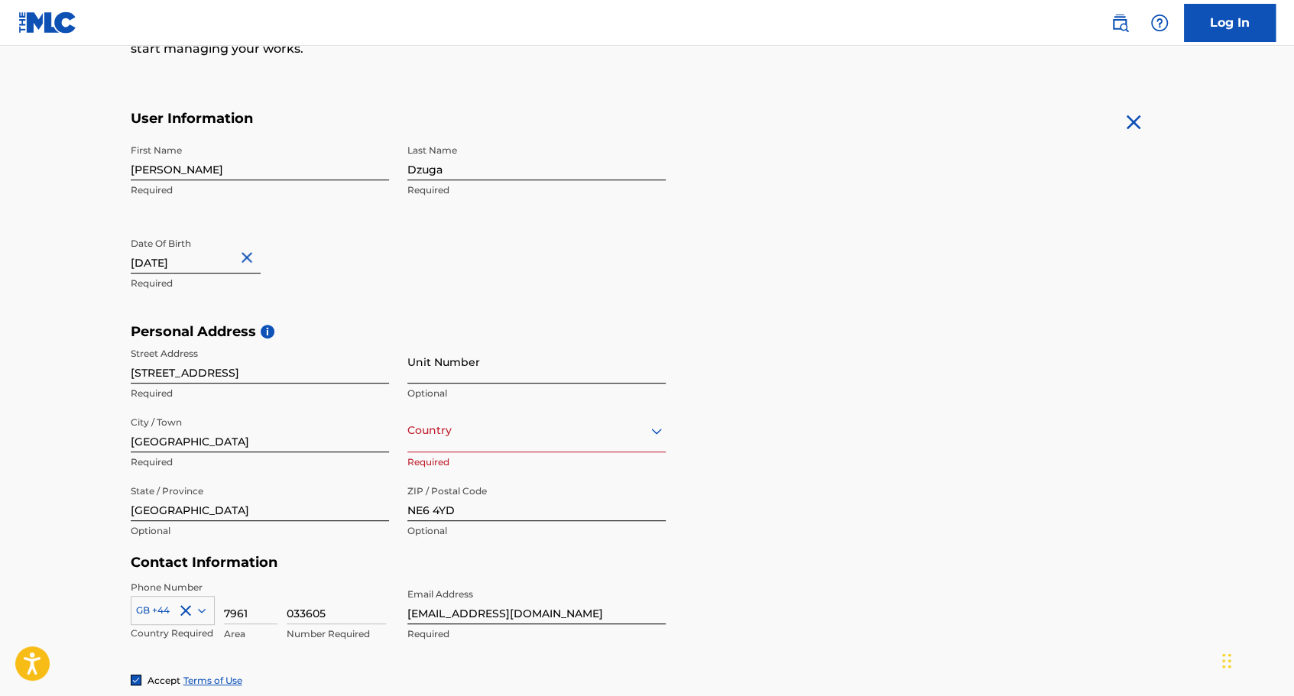
scroll to position [268, 0]
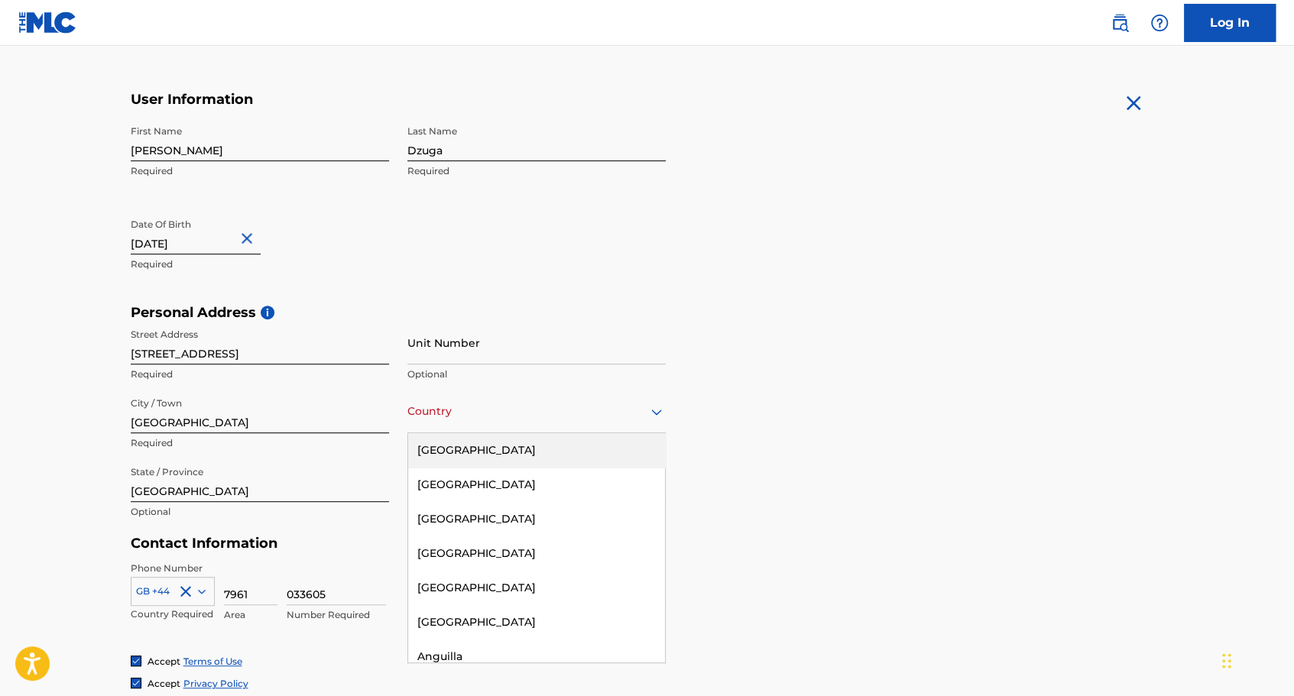
click at [459, 422] on div "Country" at bounding box center [536, 412] width 258 height 44
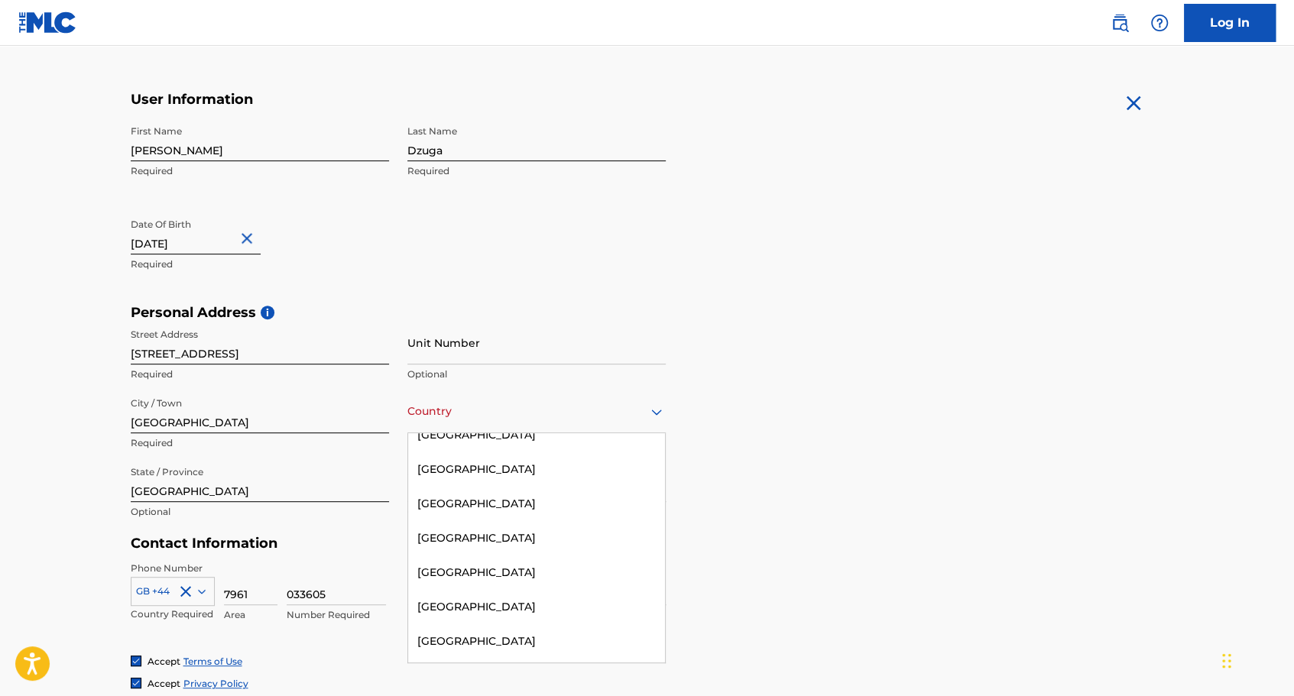
scroll to position [7151, 0]
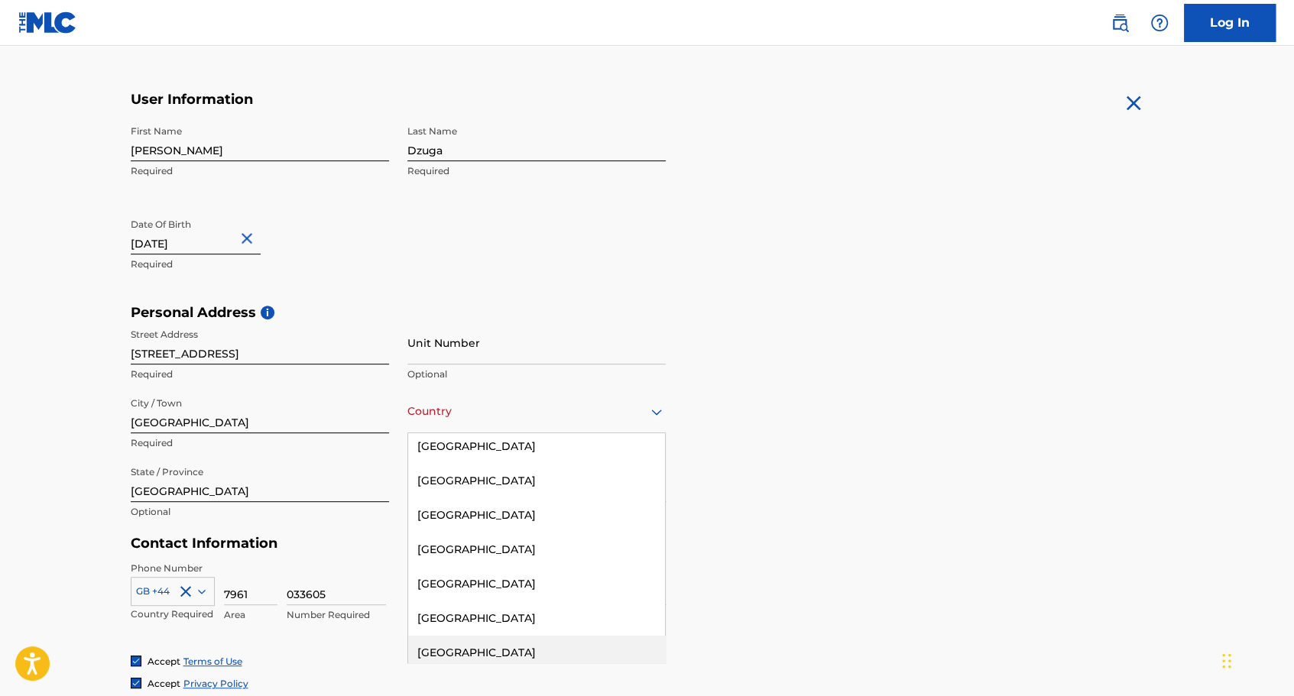
click at [500, 636] on div "[GEOGRAPHIC_DATA]" at bounding box center [536, 653] width 257 height 34
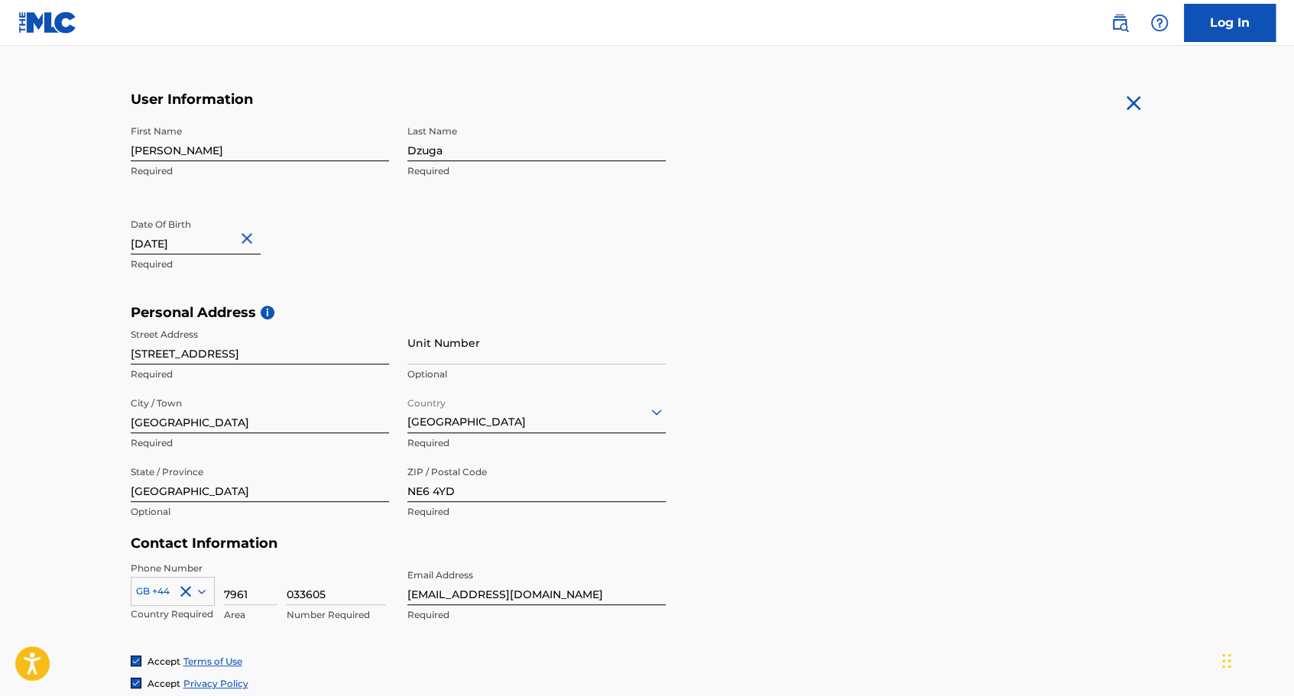
click at [856, 366] on div "Personal Address i Street Address 106 Courtfield Road Required Unit Number Opti…" at bounding box center [647, 420] width 1033 height 232
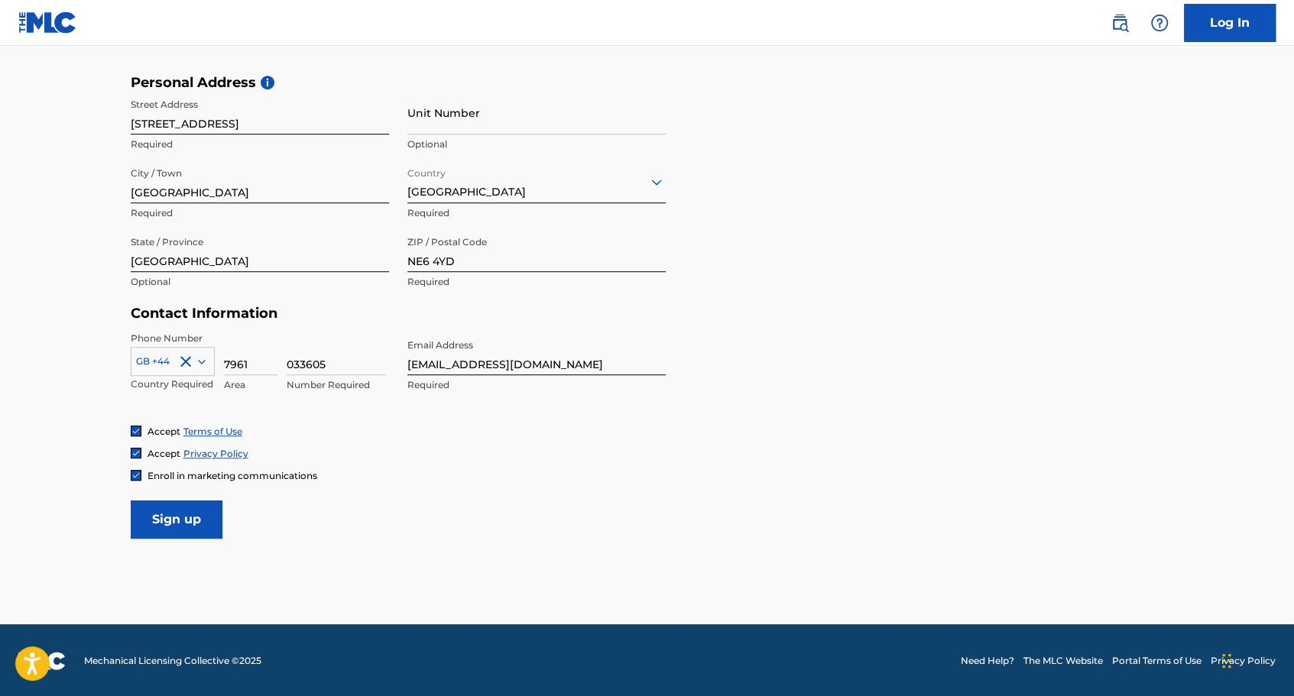
scroll to position [498, 0]
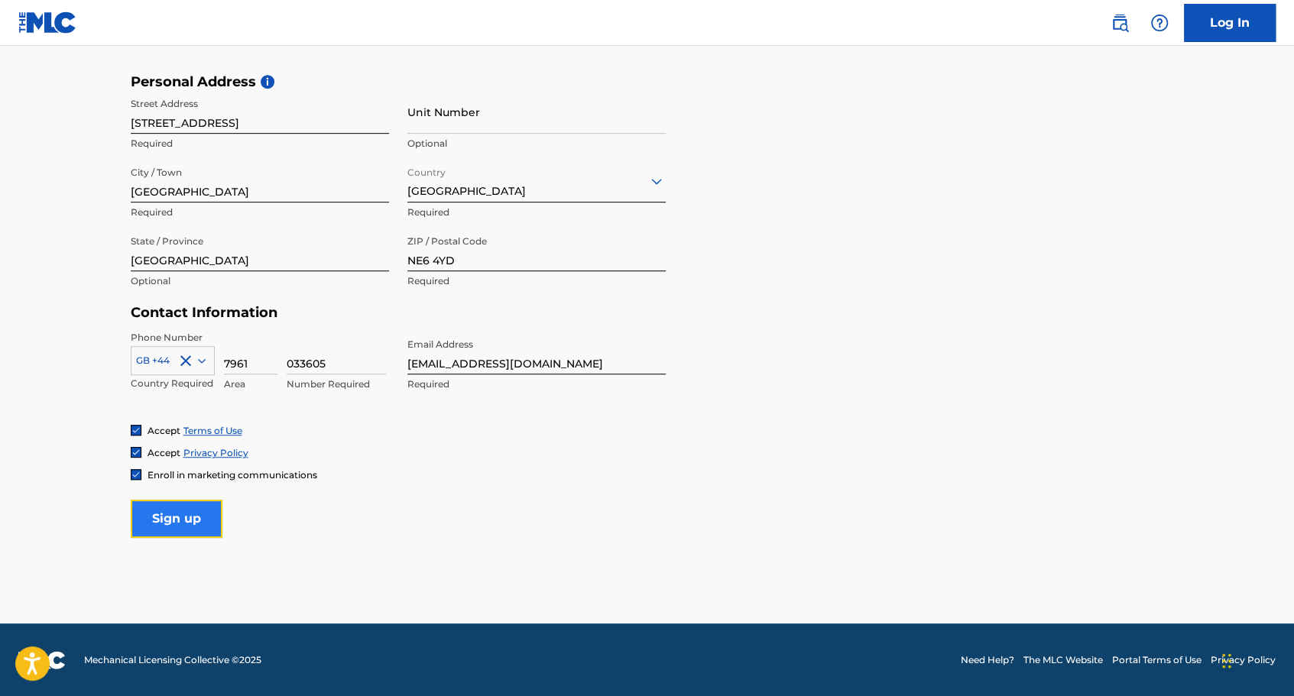
click at [194, 511] on input "Sign up" at bounding box center [177, 519] width 92 height 38
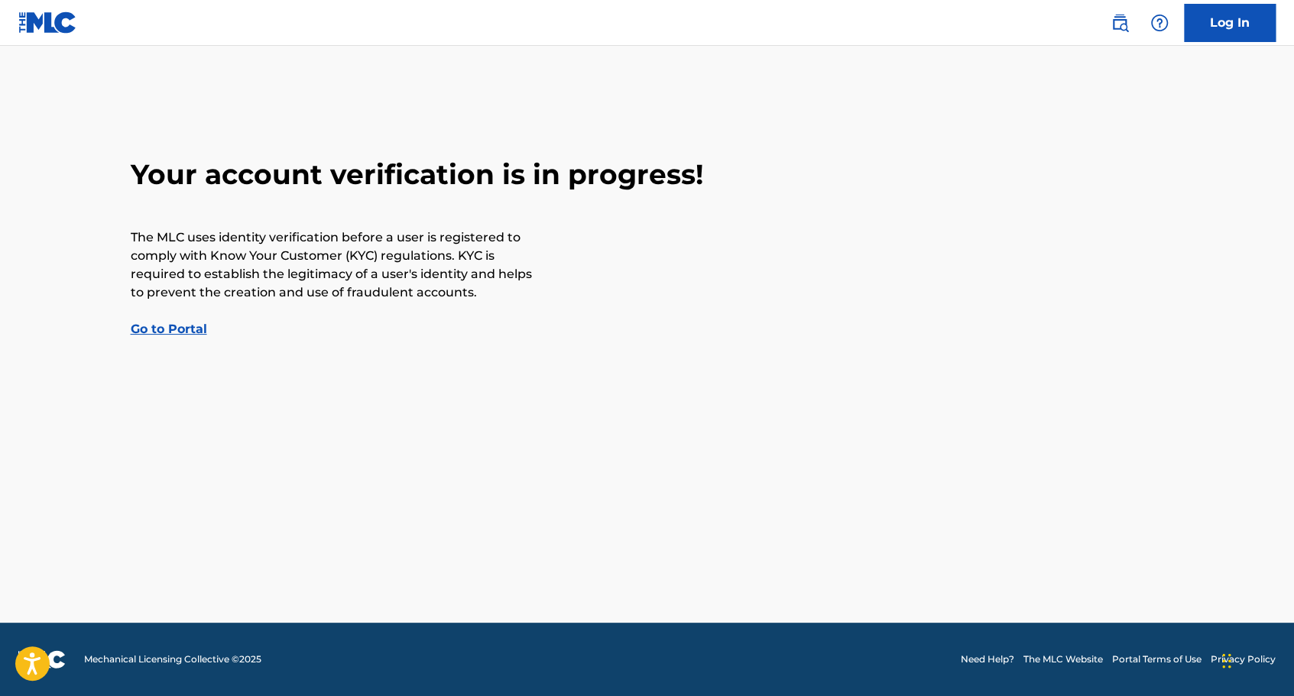
click at [189, 326] on link "Go to Portal" at bounding box center [169, 329] width 76 height 15
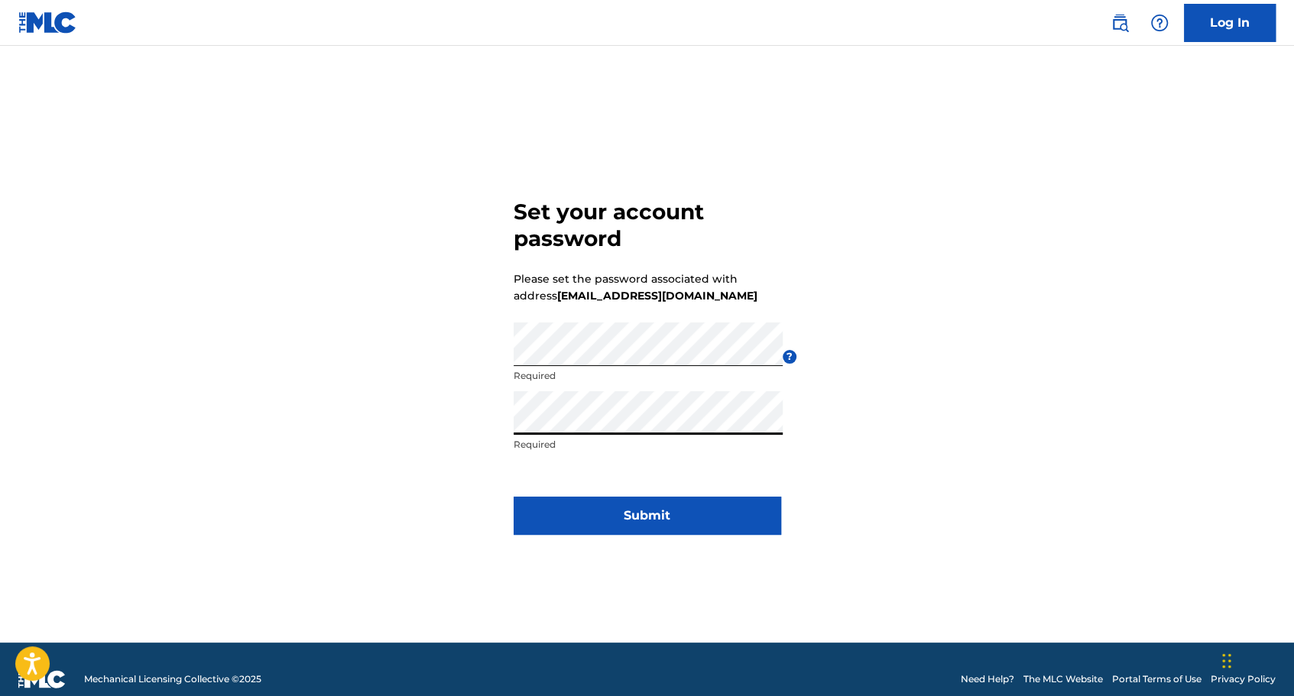
click button "Submit" at bounding box center [648, 516] width 268 height 38
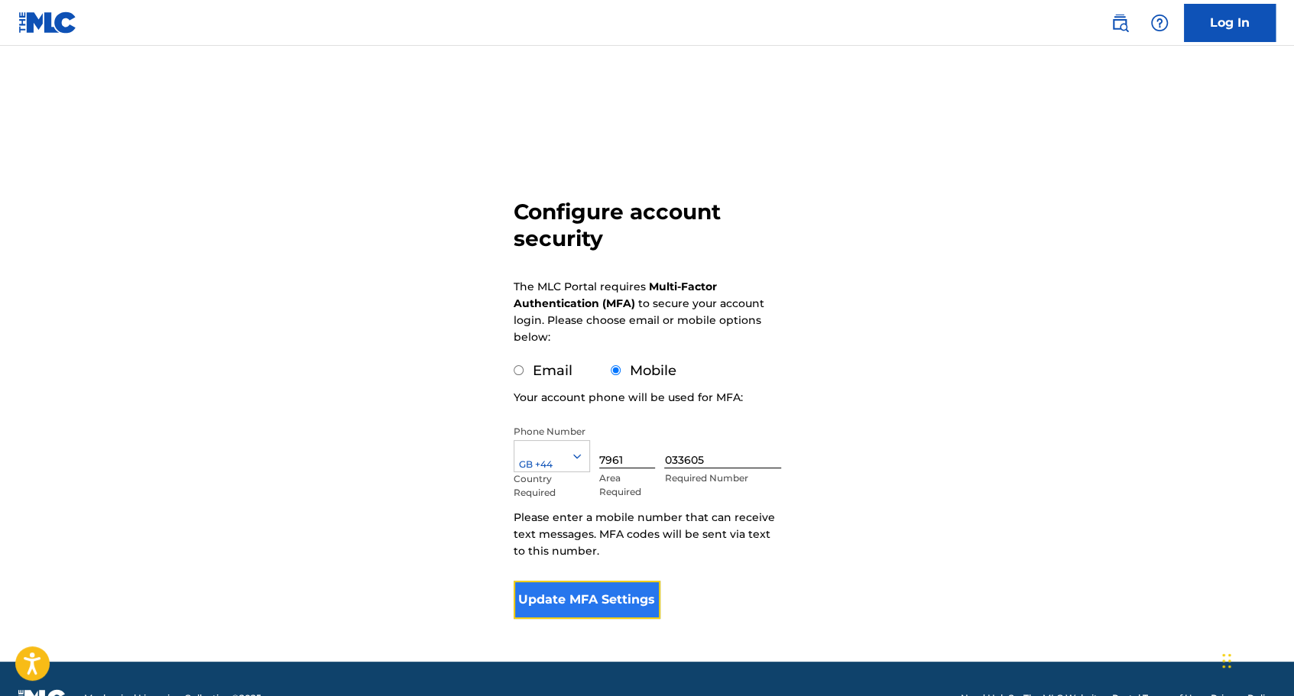
click at [638, 598] on button "Update MFA Settings" at bounding box center [588, 600] width 148 height 38
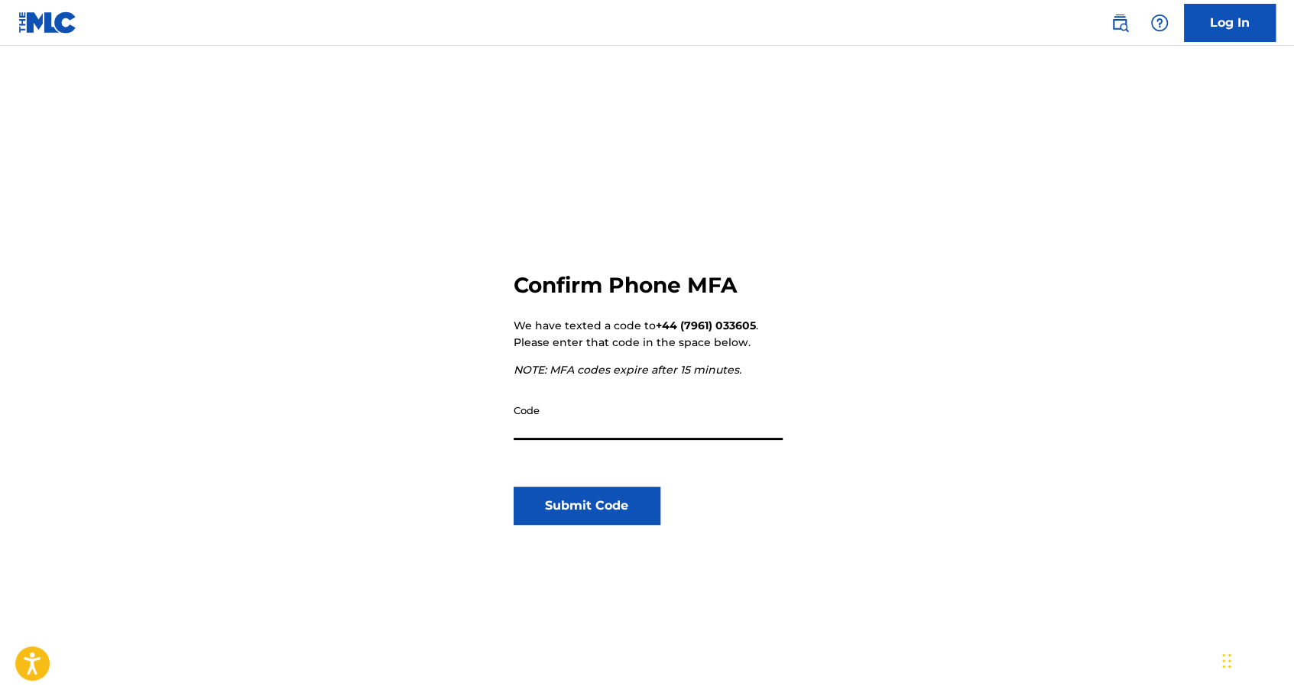
click at [648, 425] on input "Code" at bounding box center [648, 419] width 269 height 44
type input "511691"
click button "Submit Code" at bounding box center [588, 506] width 148 height 38
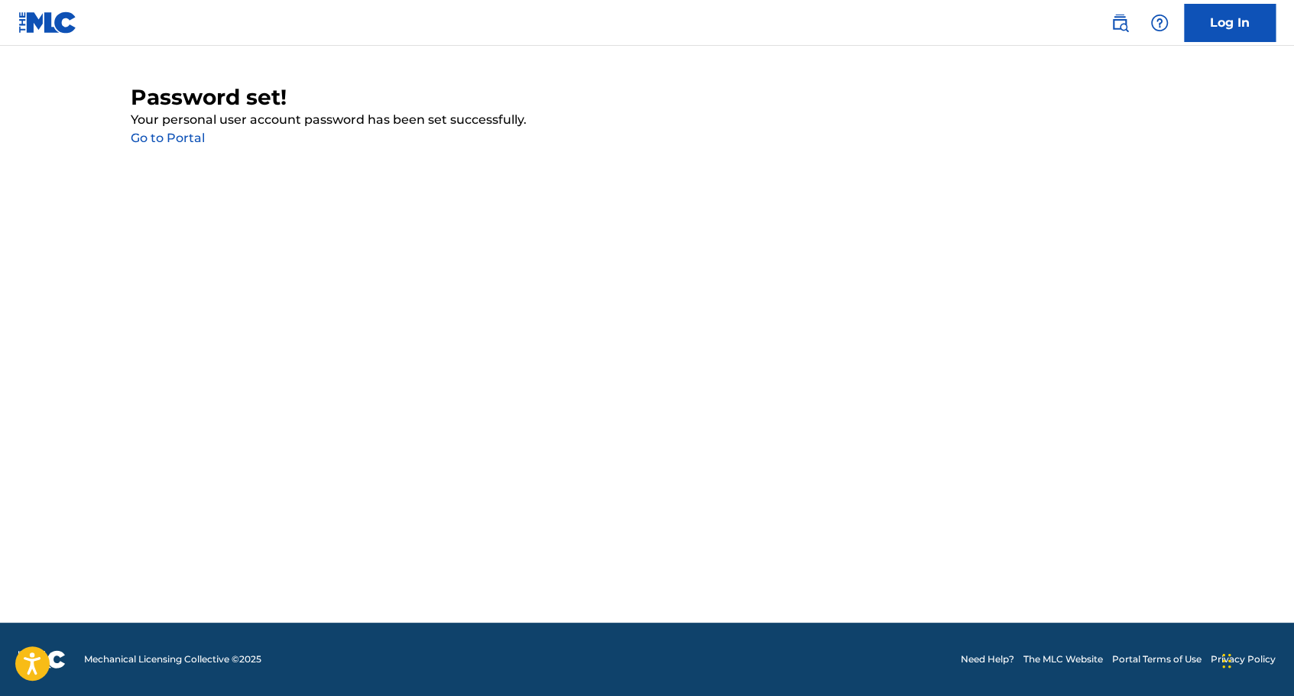
click at [195, 138] on link "Go to Portal" at bounding box center [168, 138] width 74 height 15
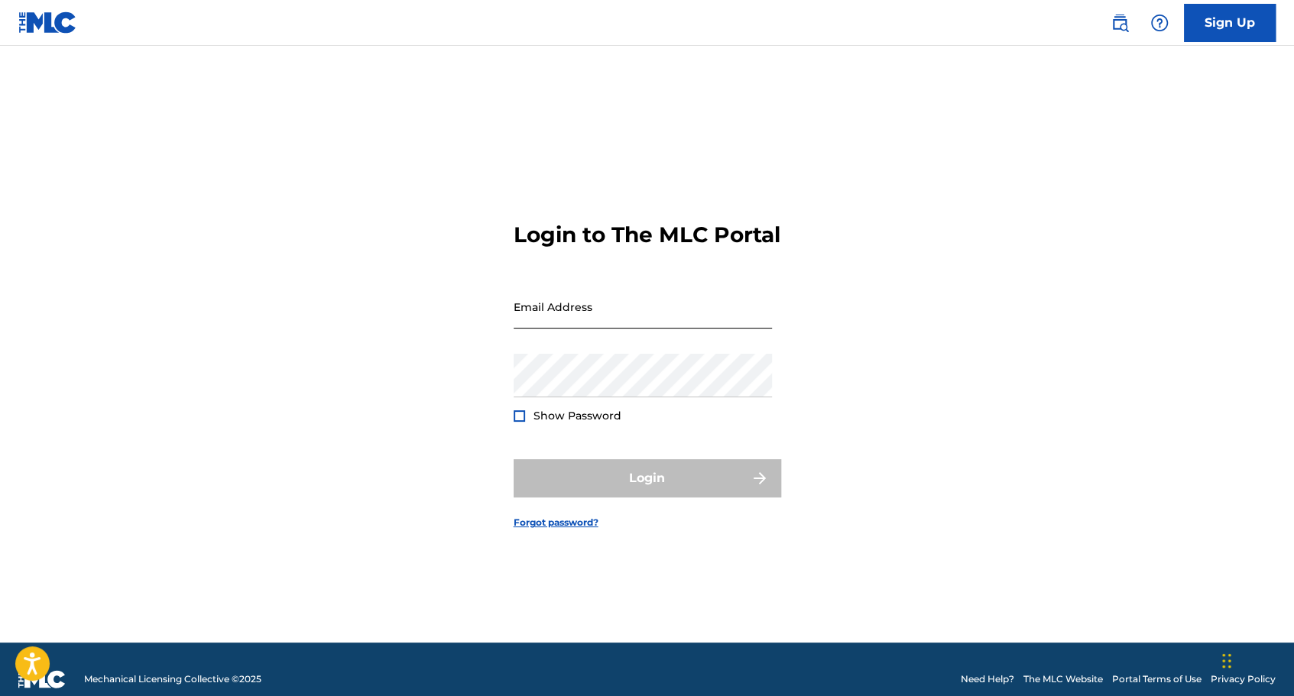
click at [630, 342] on div "Email Address" at bounding box center [643, 319] width 258 height 69
click at [631, 329] on input "Email Address" at bounding box center [643, 307] width 258 height 44
type input "[EMAIL_ADDRESS][DOMAIN_NAME]"
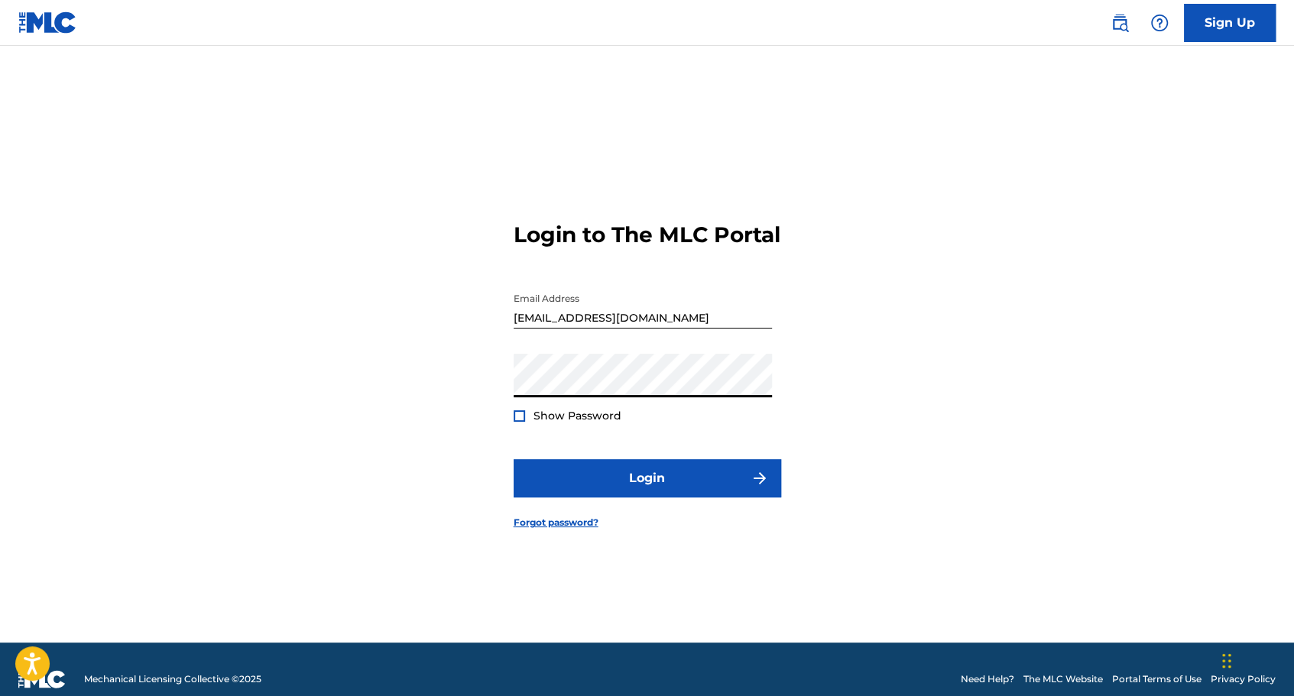
click at [514, 459] on button "Login" at bounding box center [648, 478] width 268 height 38
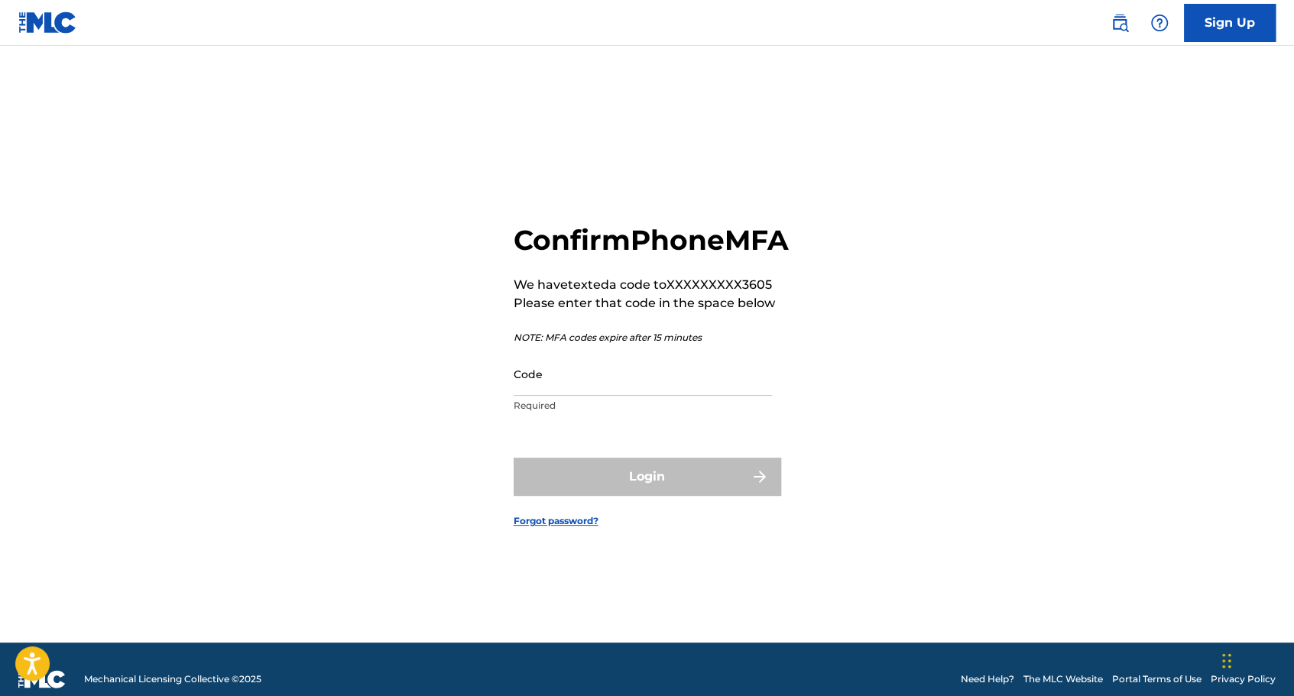
click at [582, 388] on input "Code" at bounding box center [643, 374] width 258 height 44
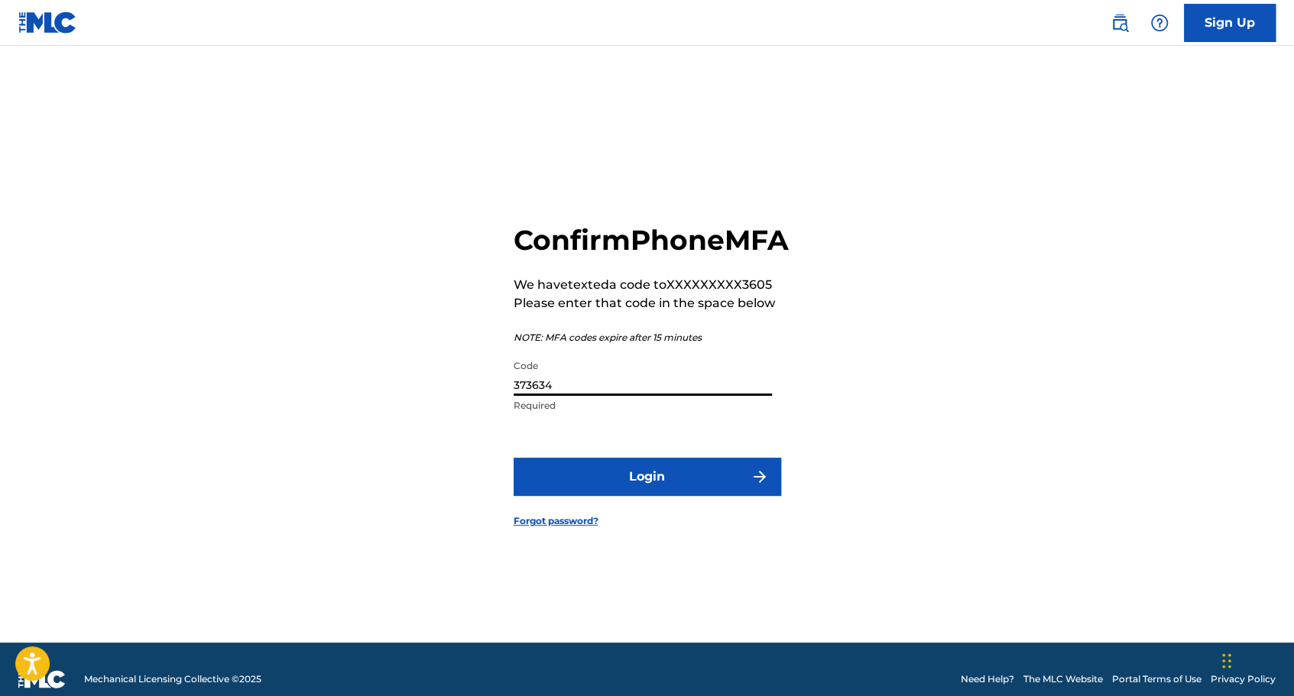
type input "373634"
click at [514, 458] on button "Login" at bounding box center [648, 477] width 268 height 38
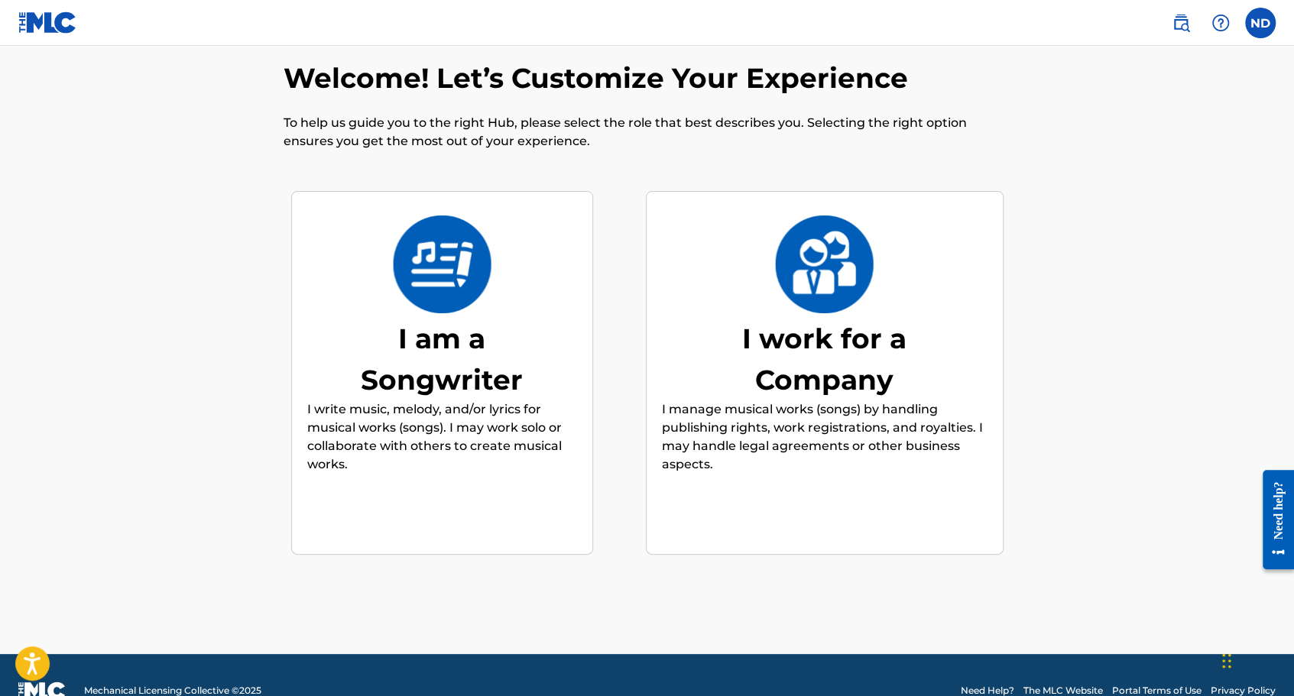
click at [452, 316] on div "I am a Songwriter I write music, melody, and/or lyrics for musical works (songs…" at bounding box center [442, 373] width 270 height 294
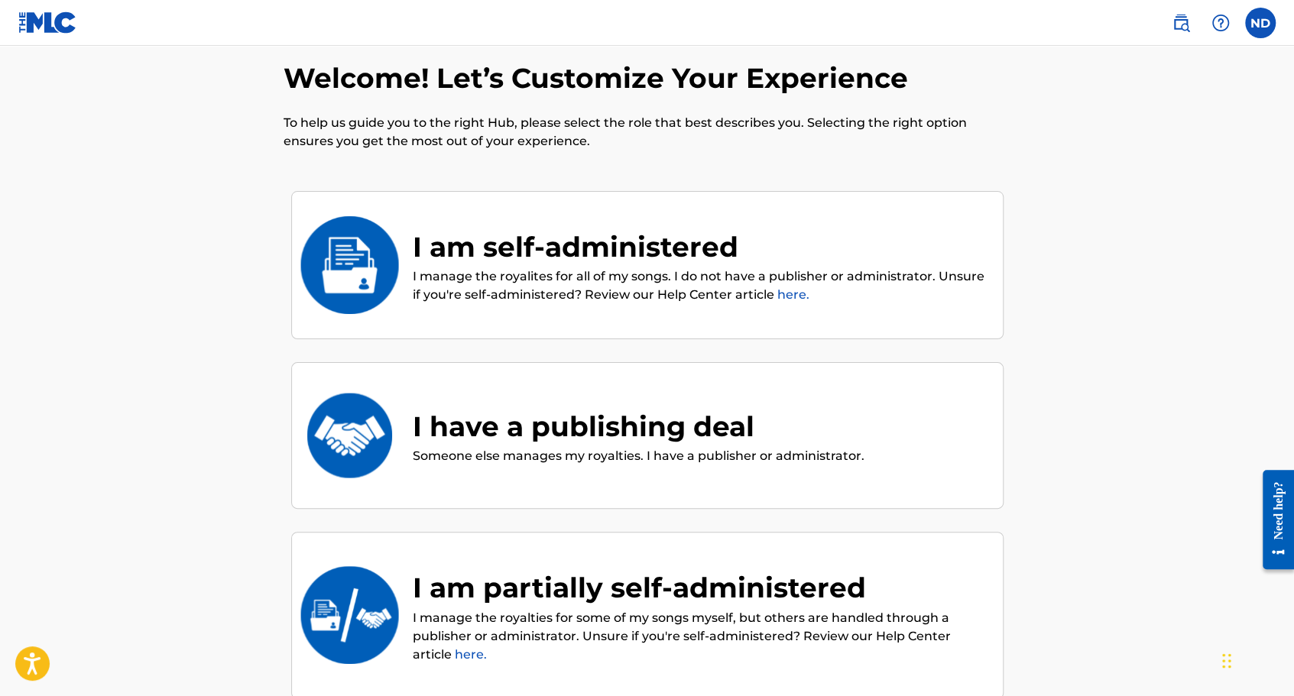
scroll to position [69, 0]
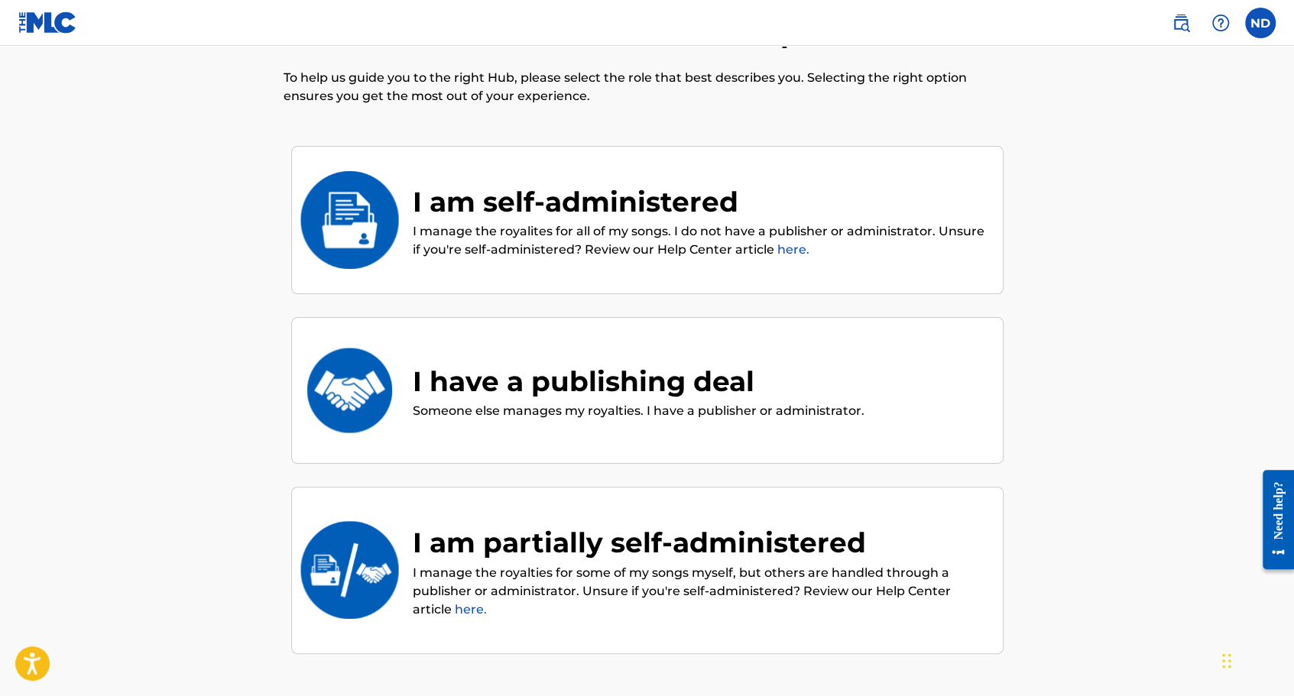
click at [438, 197] on div "I am self-administered" at bounding box center [700, 201] width 575 height 41
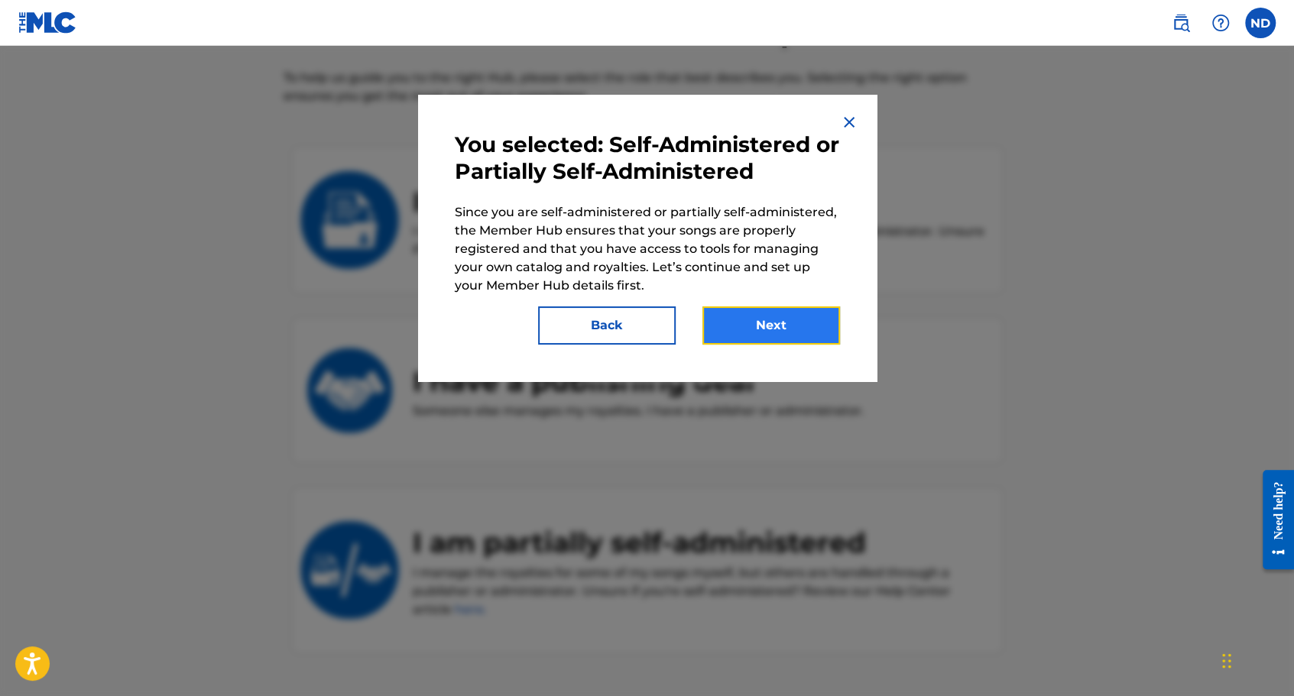
click at [774, 336] on button "Next" at bounding box center [771, 325] width 138 height 38
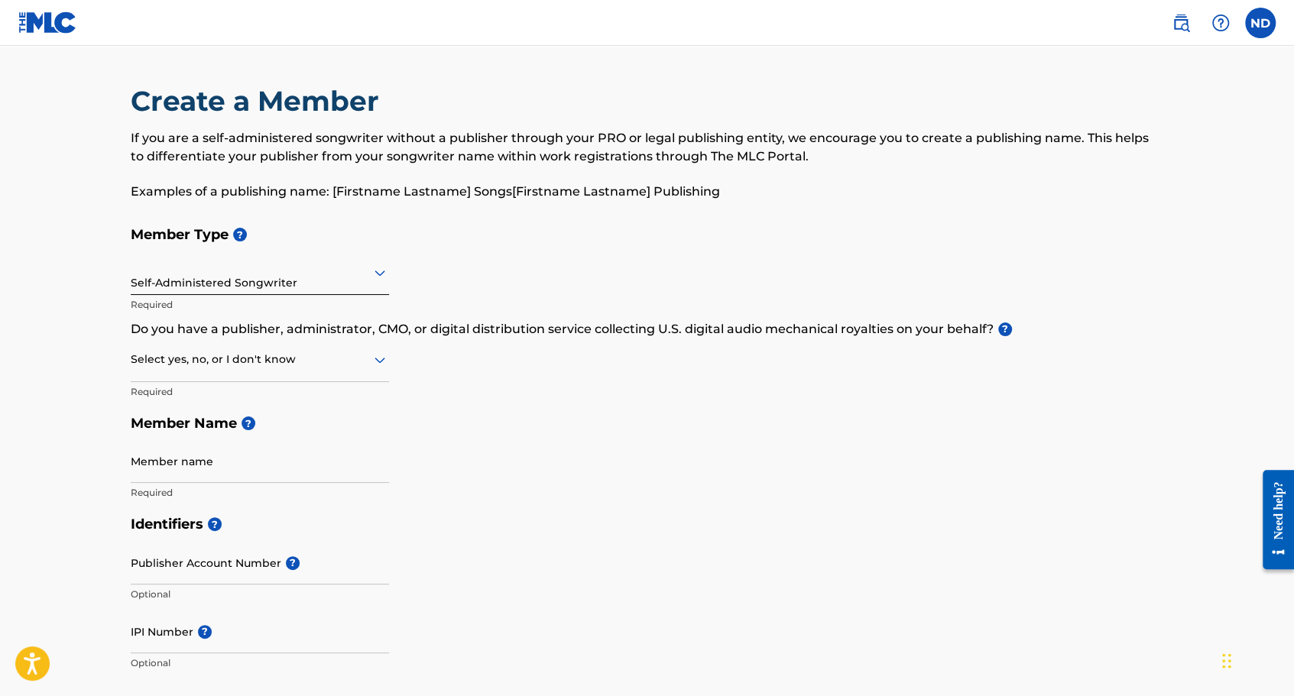
click at [303, 361] on div at bounding box center [260, 359] width 258 height 19
click at [293, 403] on div "Yes" at bounding box center [259, 399] width 257 height 34
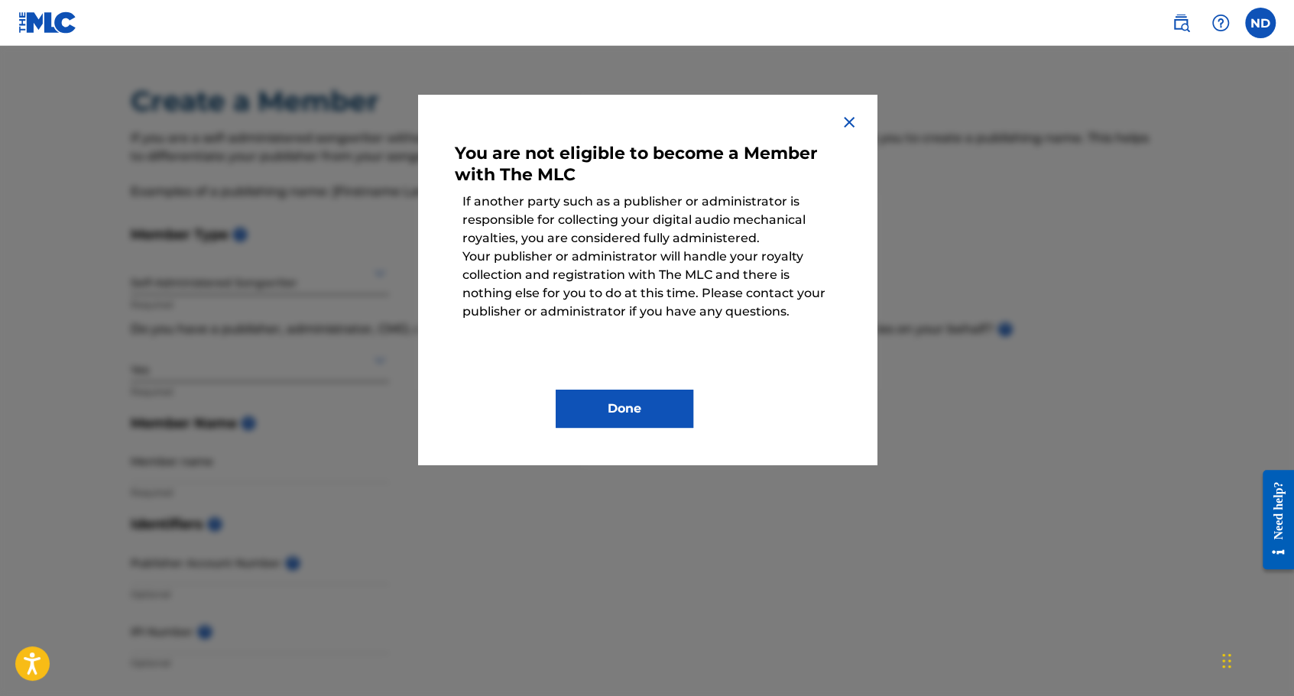
click at [851, 121] on img at bounding box center [849, 122] width 18 height 18
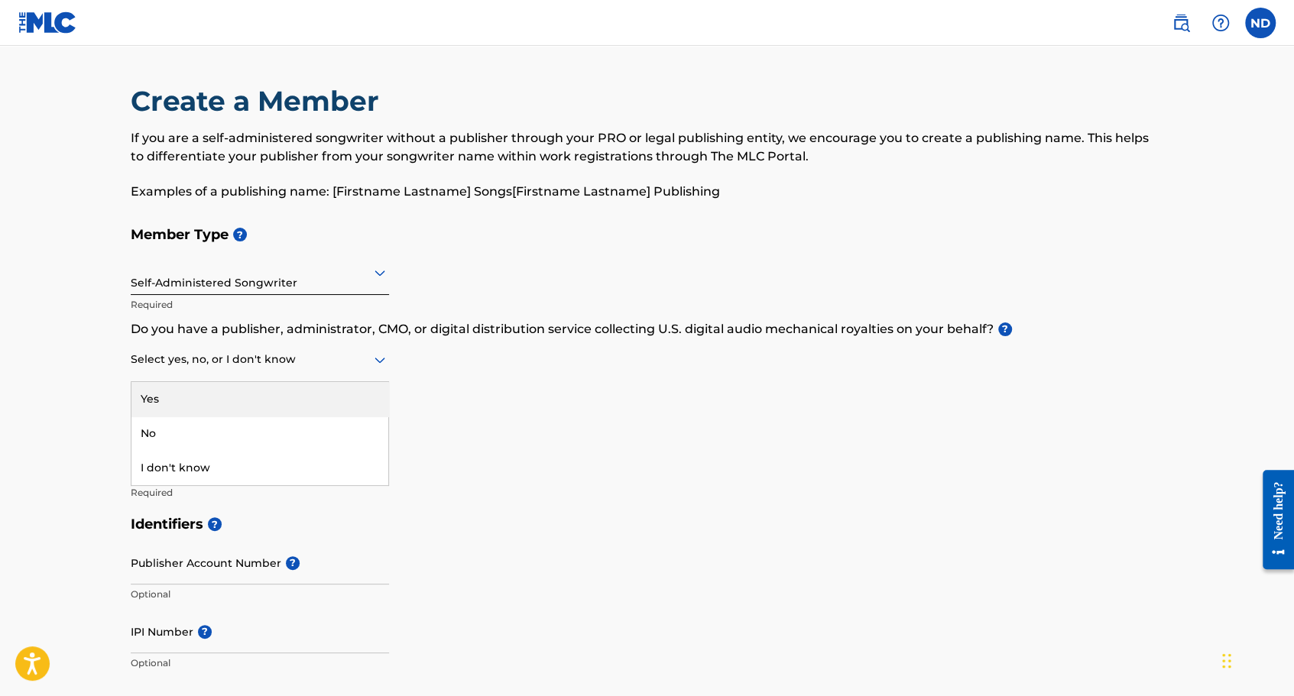
click at [375, 368] on icon at bounding box center [380, 360] width 18 height 18
click at [306, 429] on div "No" at bounding box center [259, 434] width 257 height 34
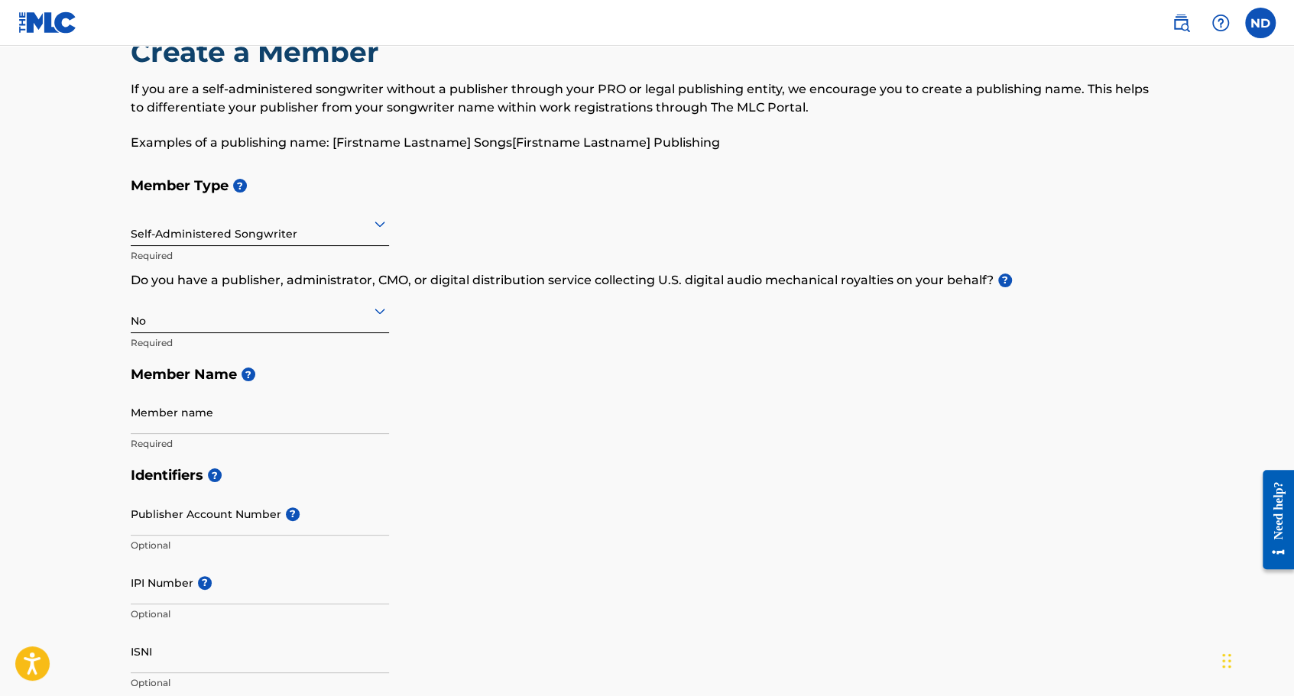
scroll to position [76, 0]
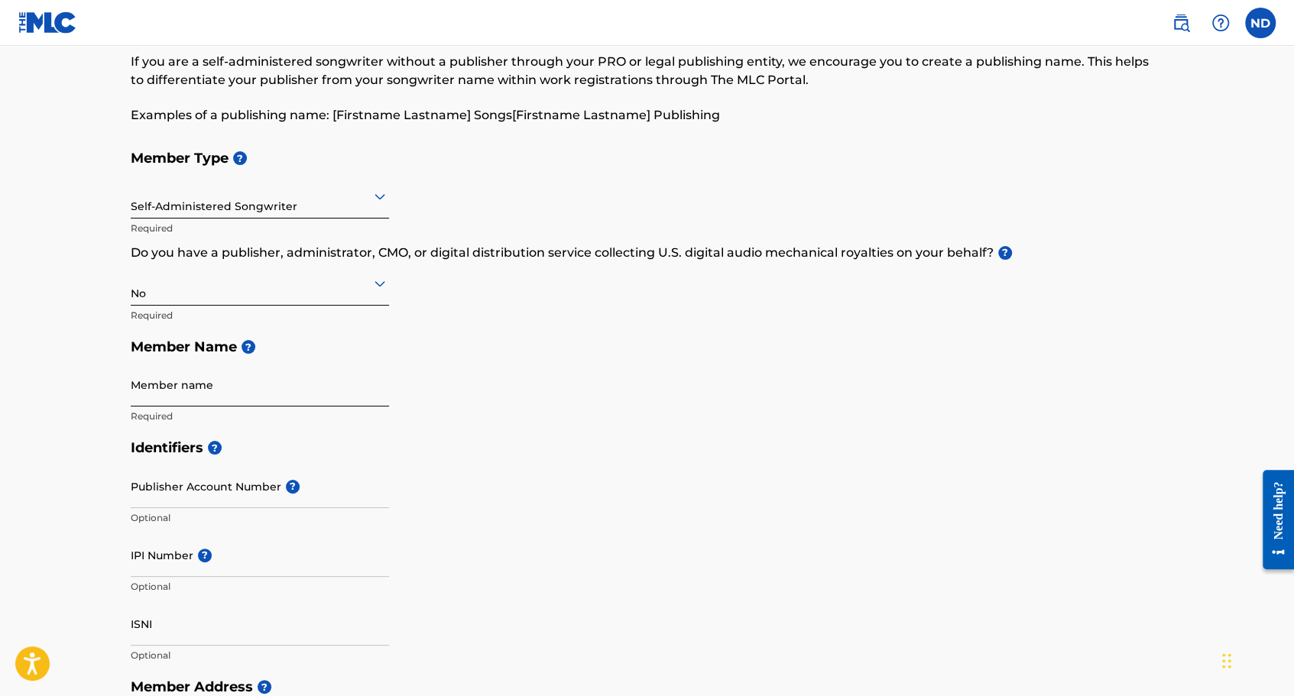
click at [220, 391] on input "Member name" at bounding box center [260, 385] width 258 height 44
click at [644, 391] on div "Member Type ? Self-Administered Songwriter Required Do you have a publisher, ad…" at bounding box center [647, 287] width 1033 height 290
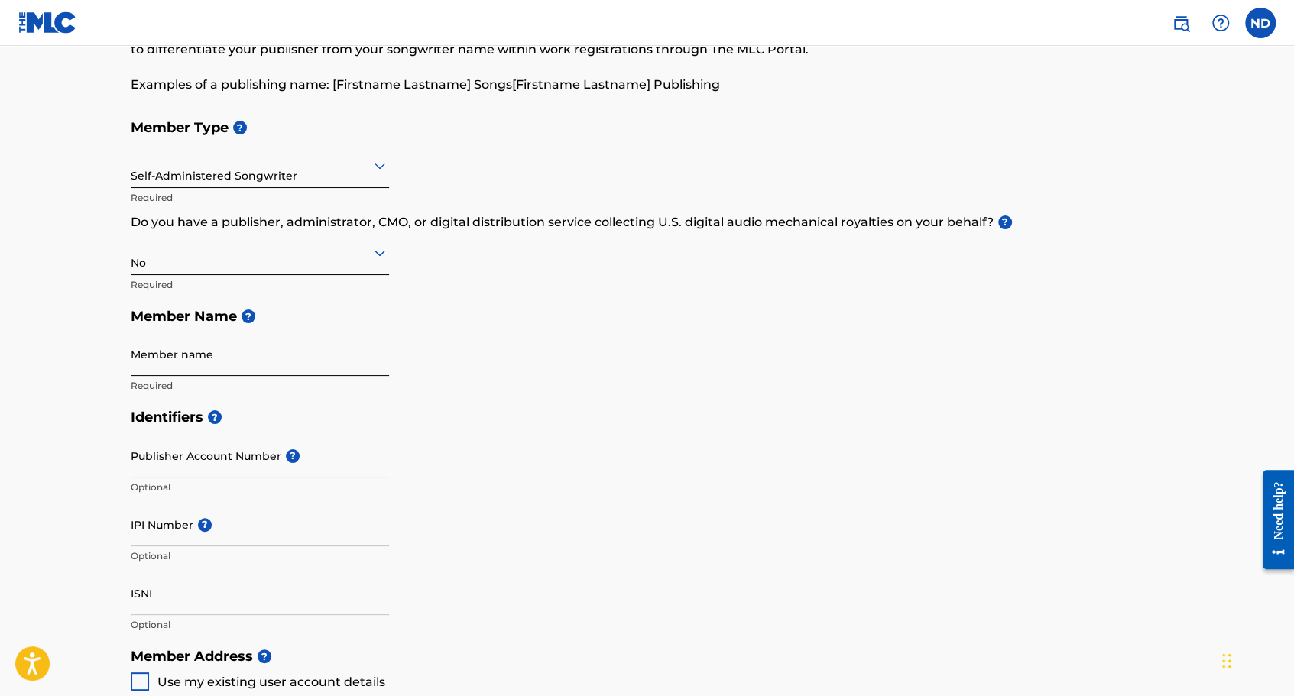
scroll to position [153, 0]
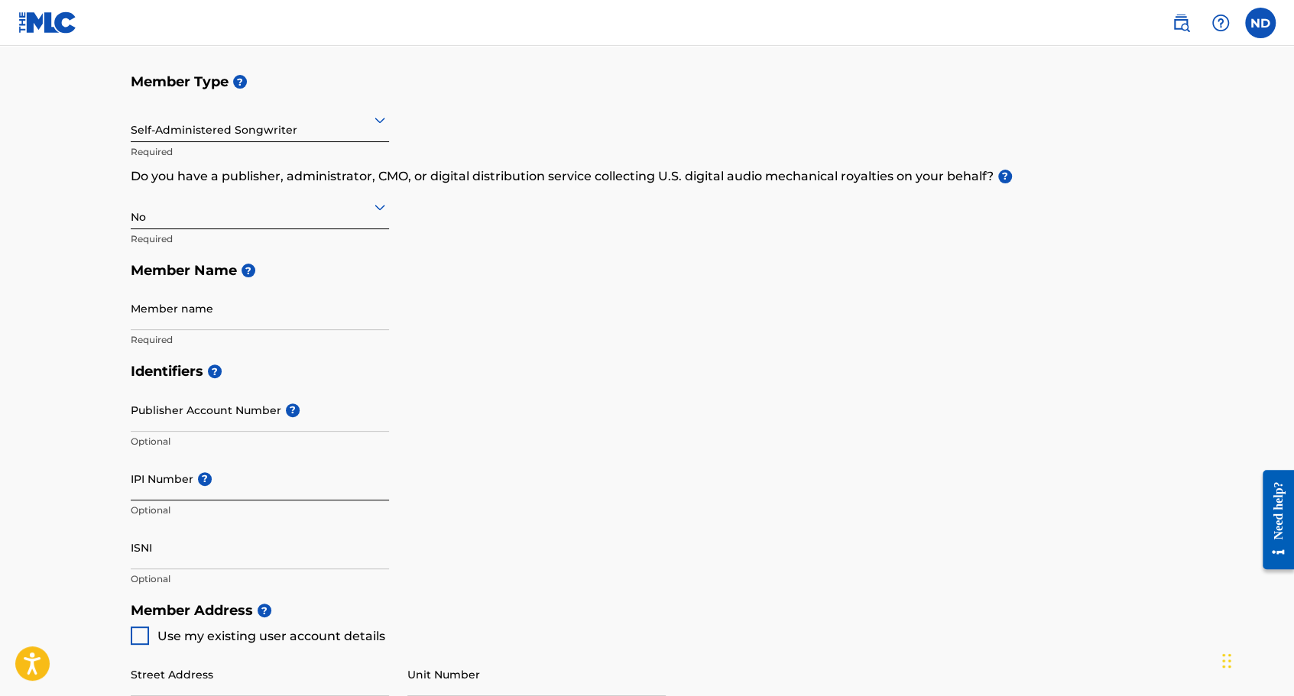
click at [219, 494] on input "IPI Number ?" at bounding box center [260, 479] width 258 height 44
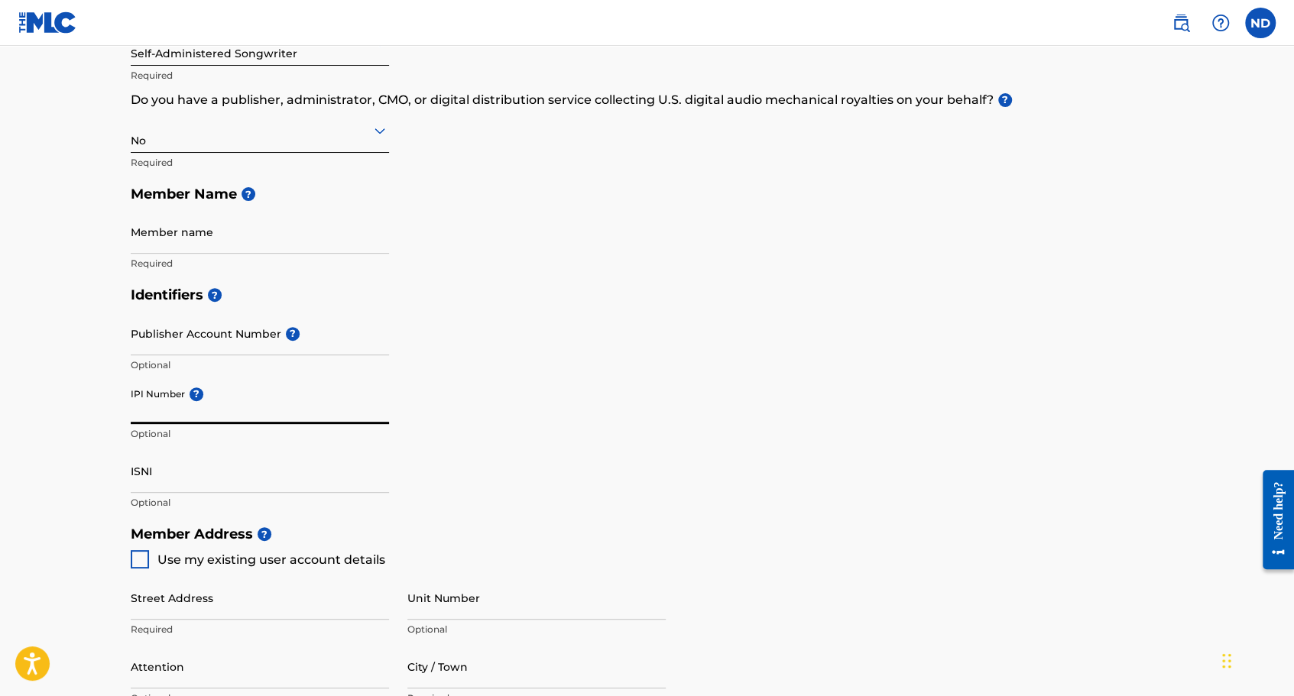
paste input "1023768176"
type input "1023768176"
click at [454, 404] on div "Identifiers ? Publisher Account Number ? Optional IPI Number ? 1023768176 Optio…" at bounding box center [647, 398] width 1033 height 239
click at [233, 348] on input "Publisher Account Number ?" at bounding box center [260, 334] width 258 height 44
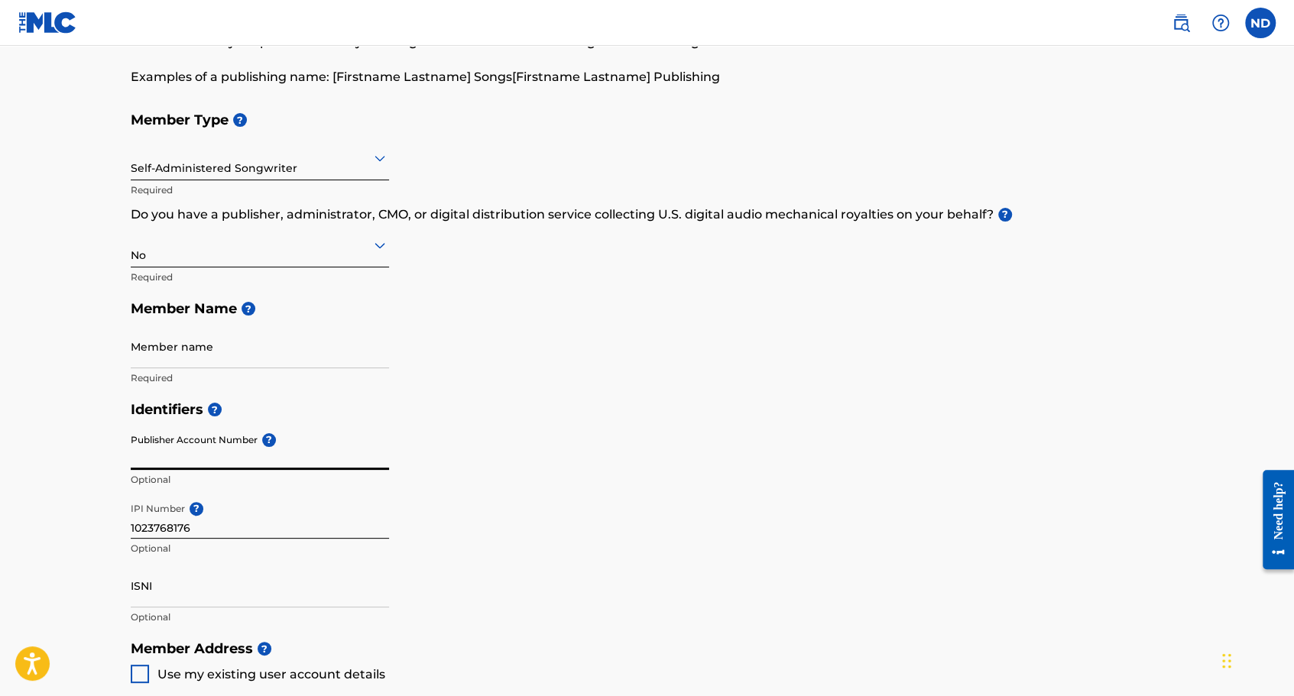
scroll to position [306, 0]
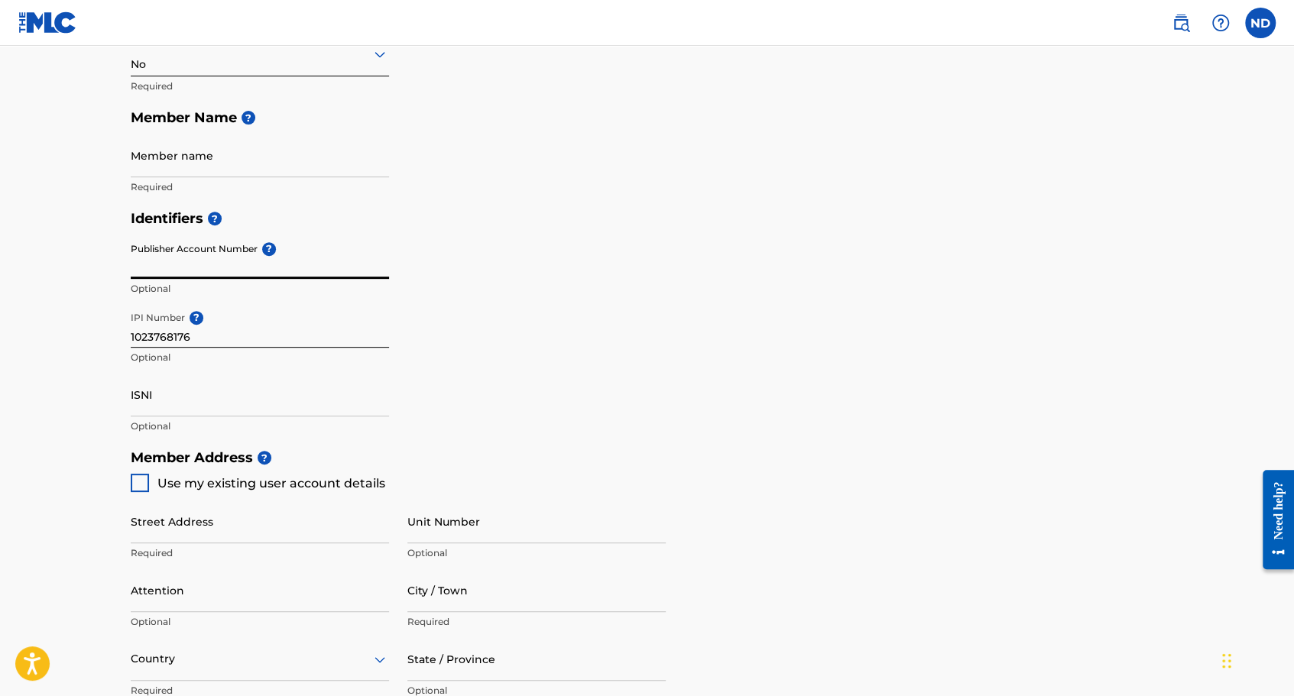
click at [270, 485] on span "Use my existing user account details" at bounding box center [271, 483] width 228 height 15
type input "[STREET_ADDRESS]"
type input "[GEOGRAPHIC_DATA]"
type input "NE6 4YD"
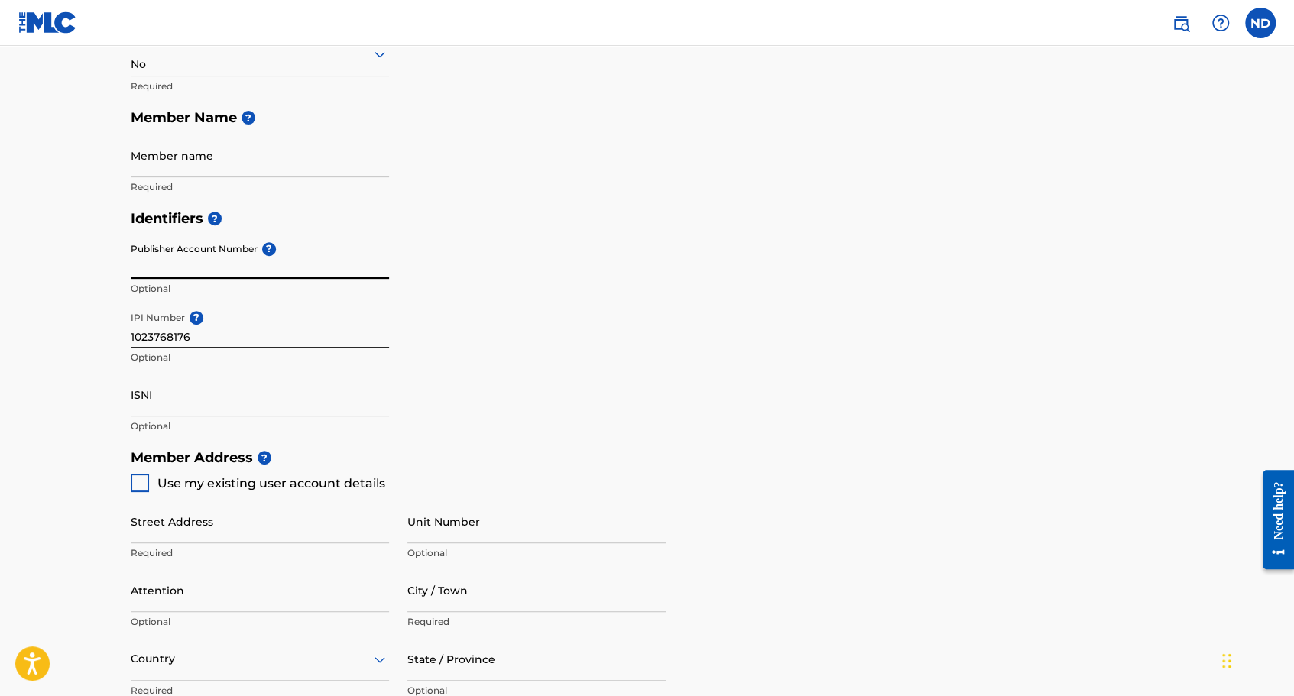
type input "7961"
type input "033605"
type input "[EMAIL_ADDRESS][DOMAIN_NAME]"
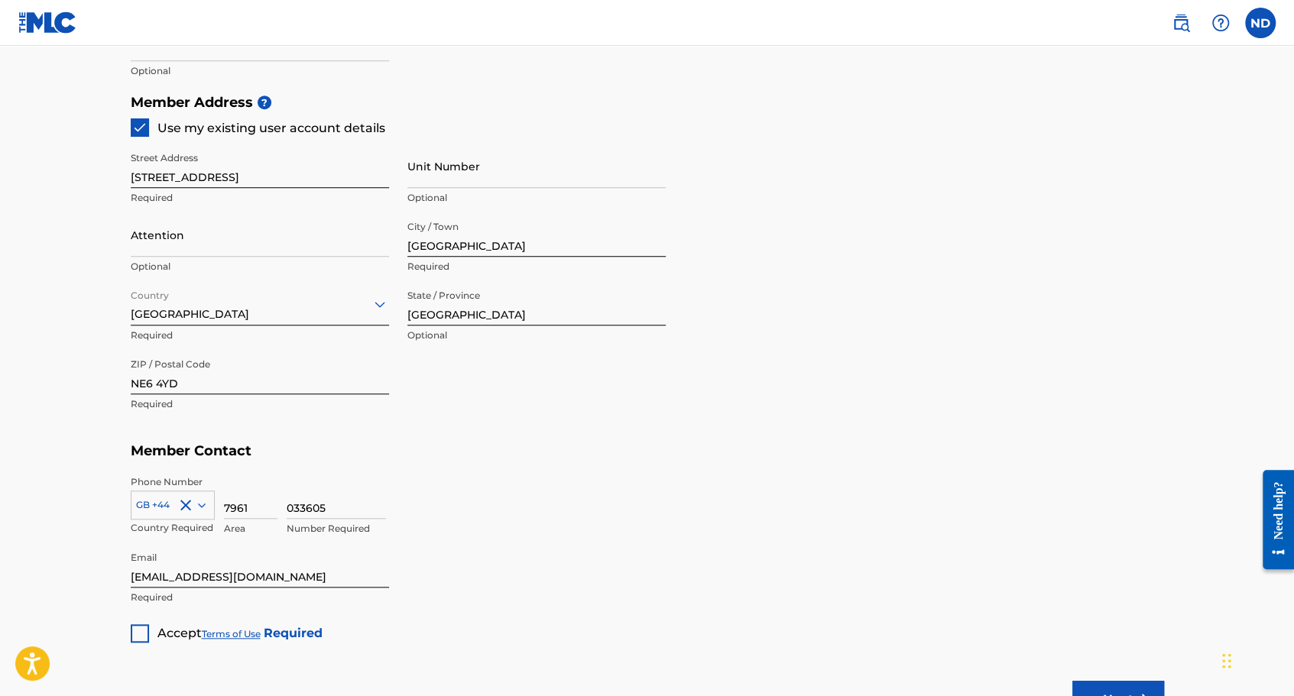
scroll to position [688, 0]
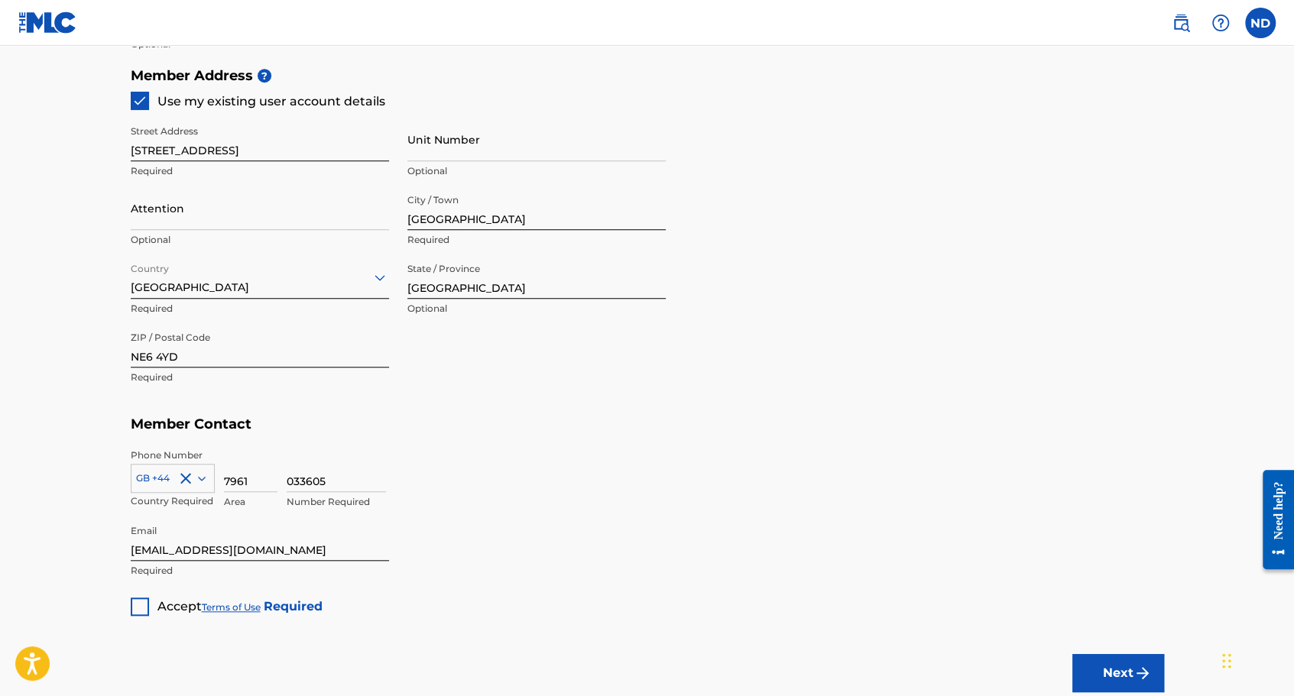
click at [135, 611] on div at bounding box center [140, 607] width 18 height 18
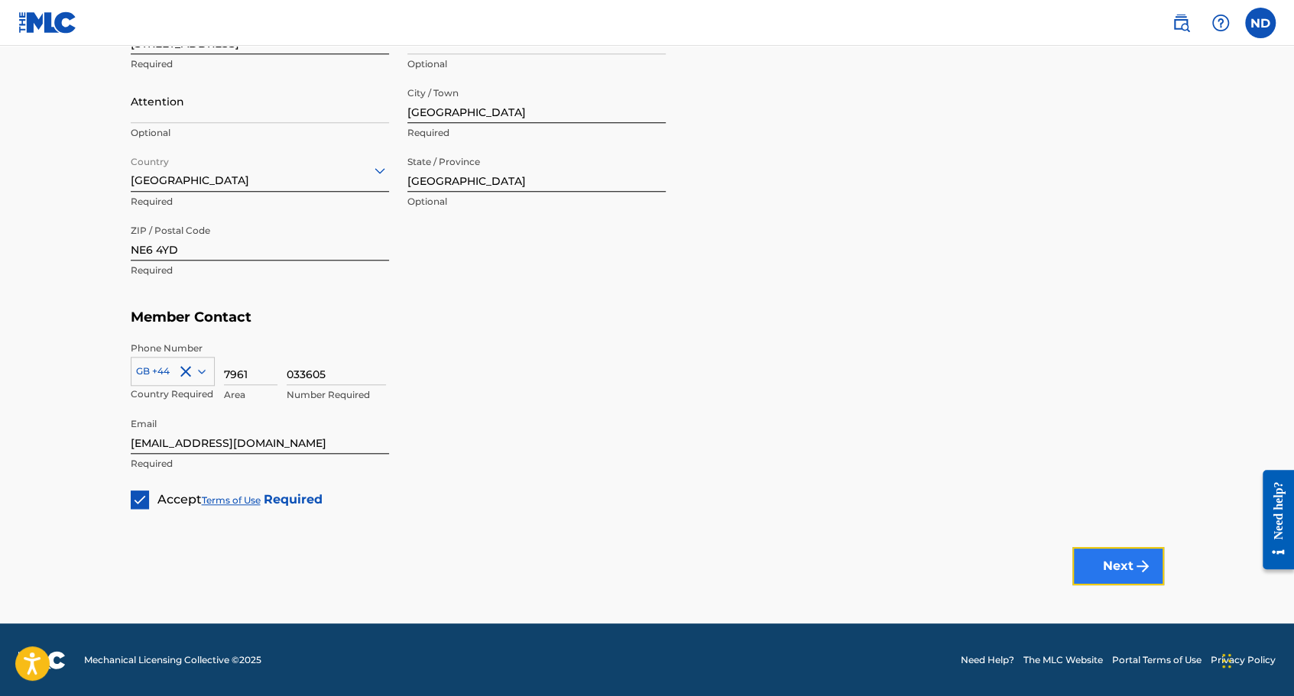
click at [1087, 562] on button "Next" at bounding box center [1118, 566] width 92 height 38
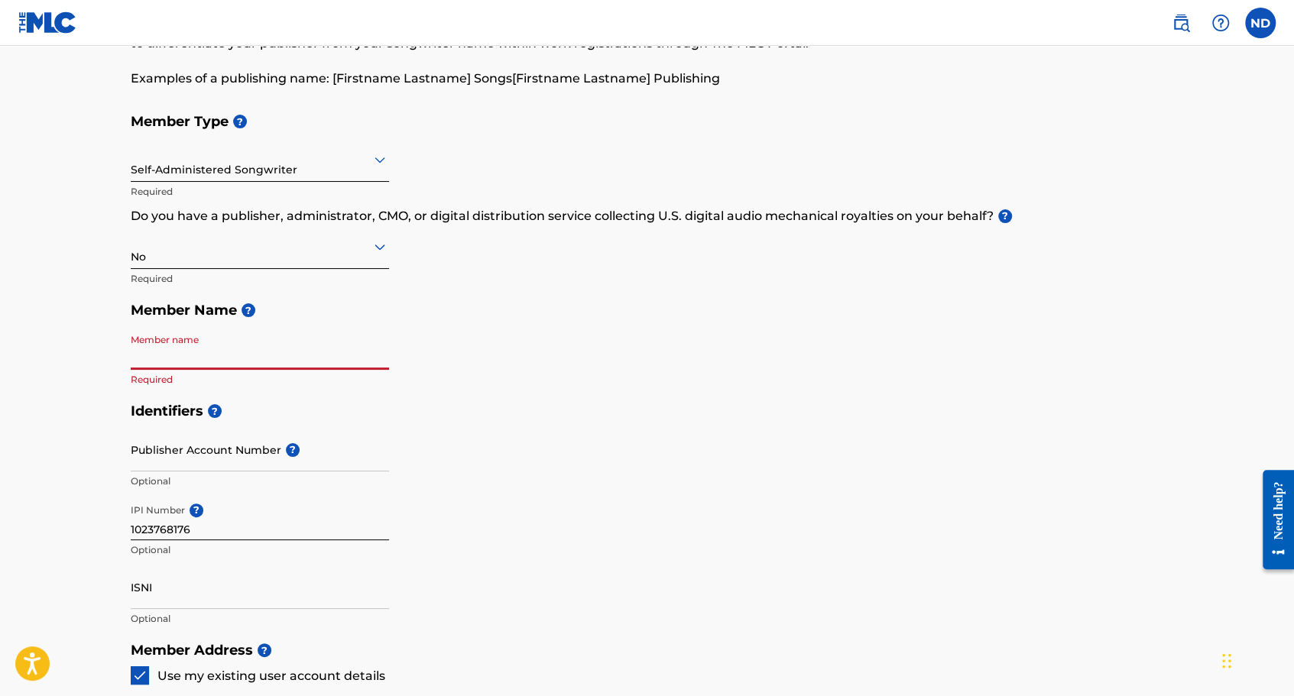
click at [244, 358] on input "Member name" at bounding box center [260, 348] width 258 height 44
type input "[PERSON_NAME]"
click at [796, 326] on div "Member Type ? Self-Administered Songwriter Required Do you have a publisher, ad…" at bounding box center [647, 250] width 1033 height 290
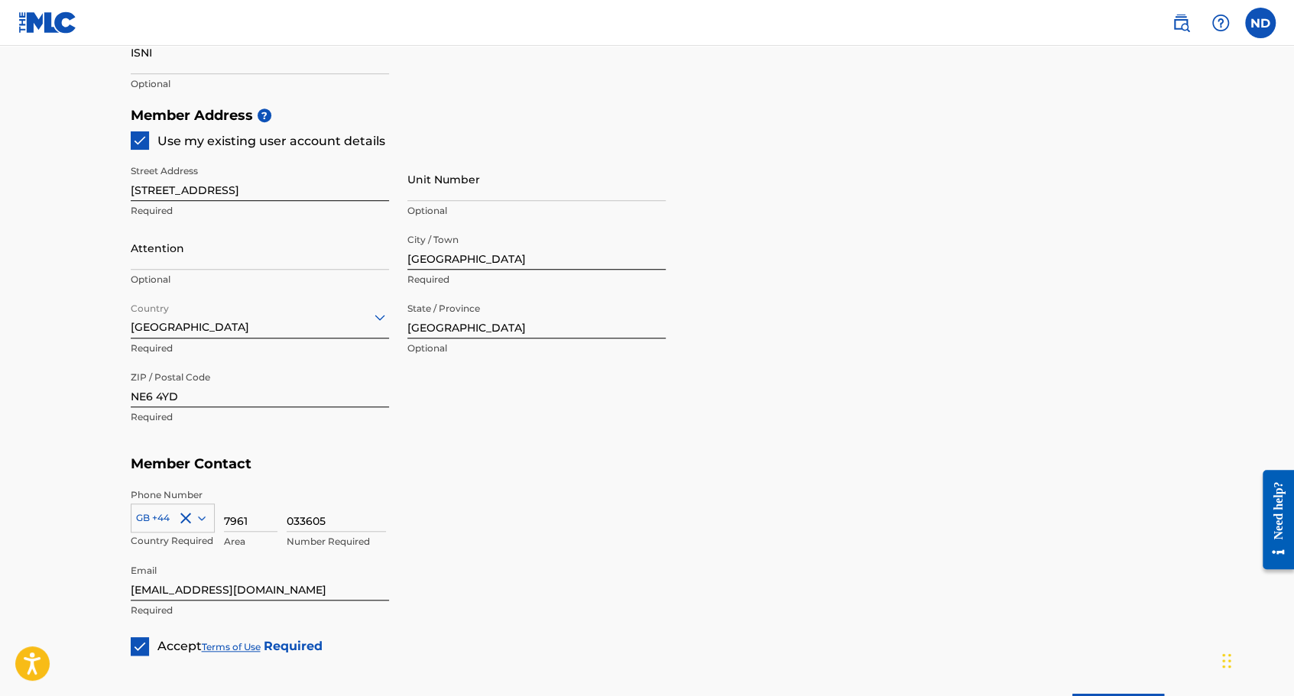
scroll to position [795, 0]
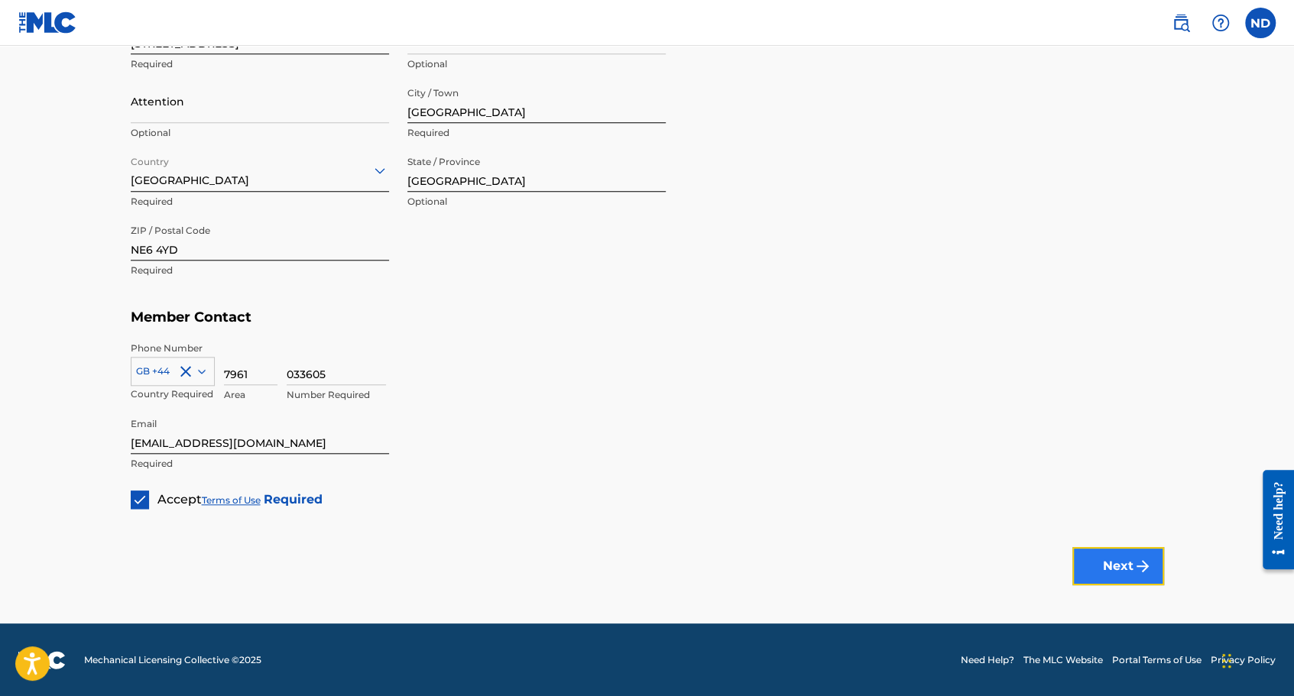
click at [1085, 552] on button "Next" at bounding box center [1118, 566] width 92 height 38
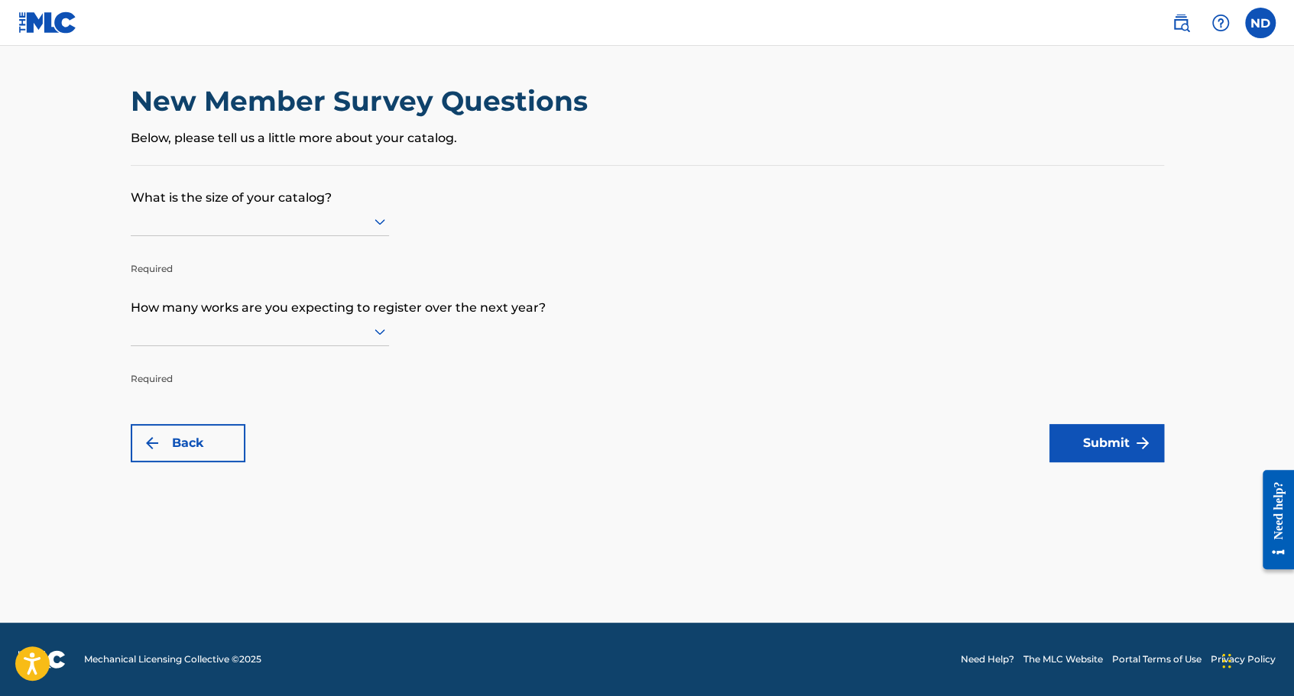
click at [341, 228] on div at bounding box center [260, 221] width 258 height 19
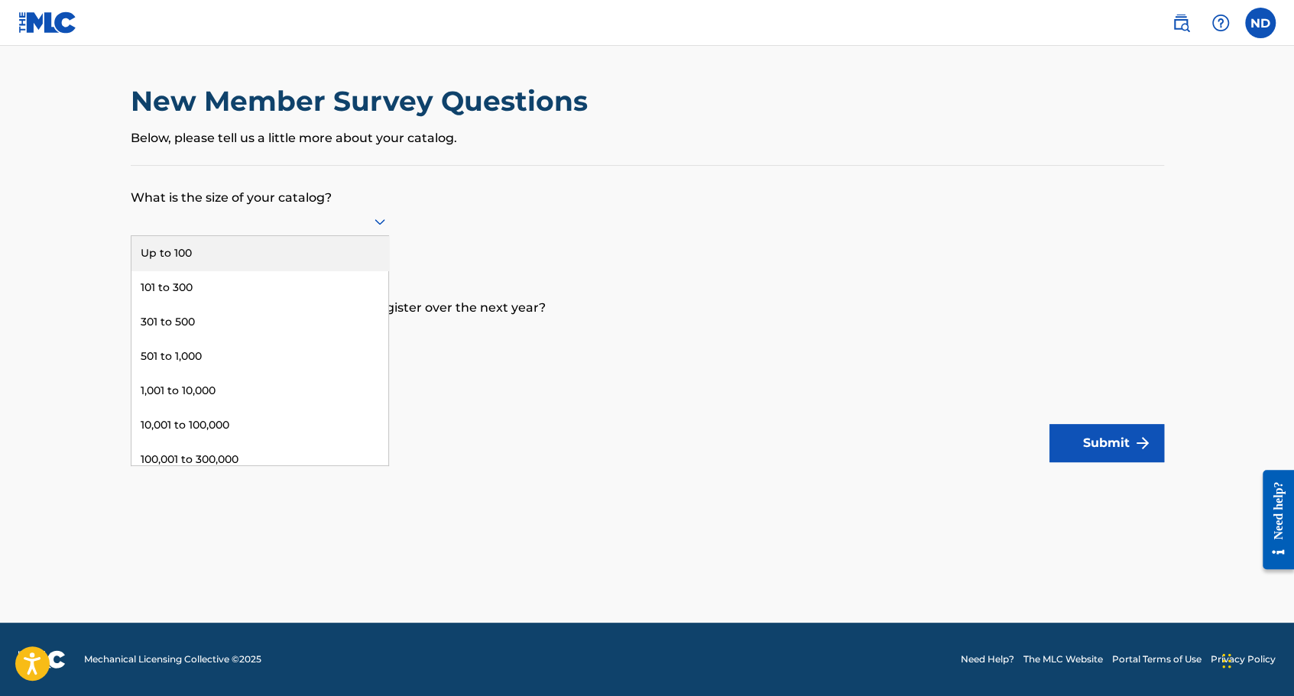
click at [275, 252] on div "Up to 100" at bounding box center [259, 253] width 257 height 34
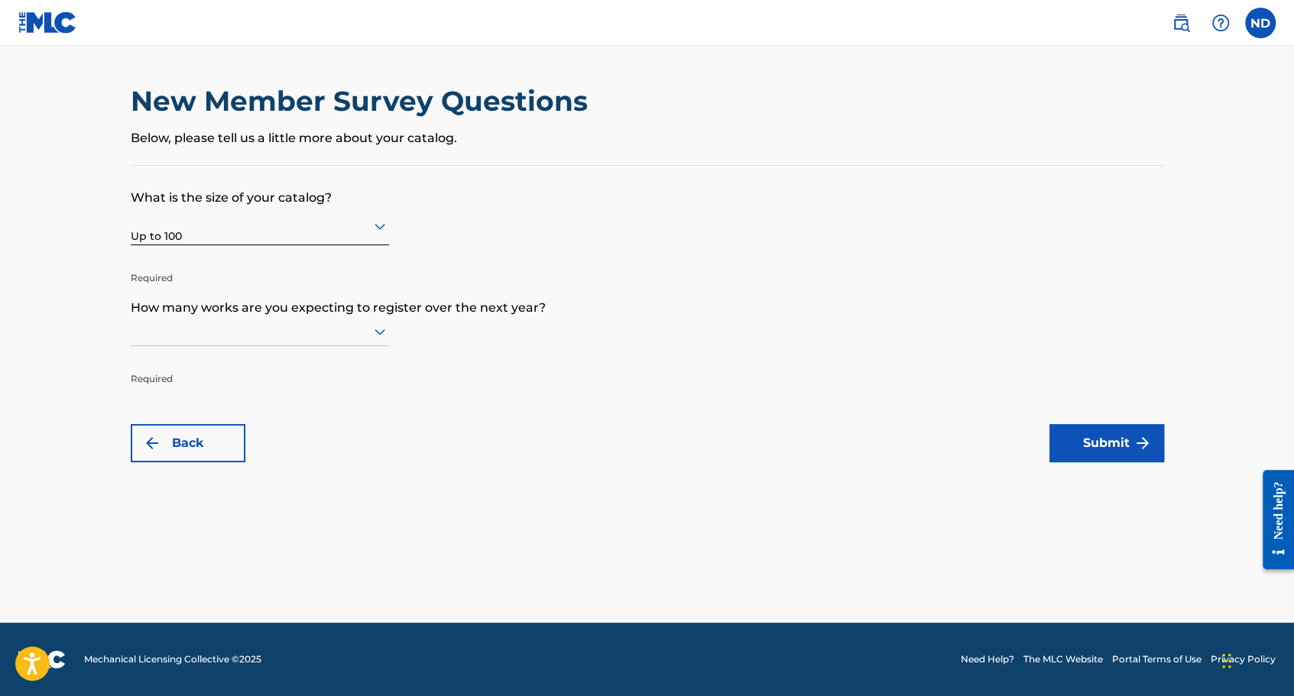
click at [280, 332] on div at bounding box center [260, 331] width 258 height 19
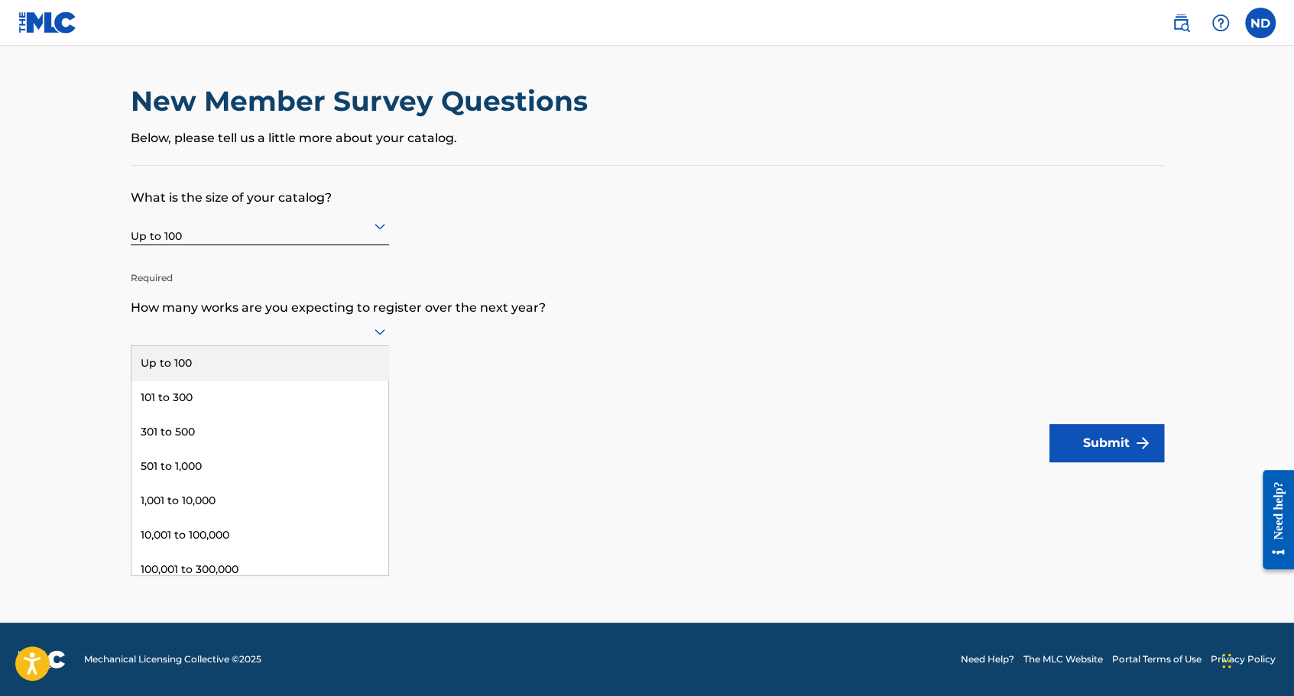
click at [286, 367] on div "Up to 100" at bounding box center [259, 363] width 257 height 34
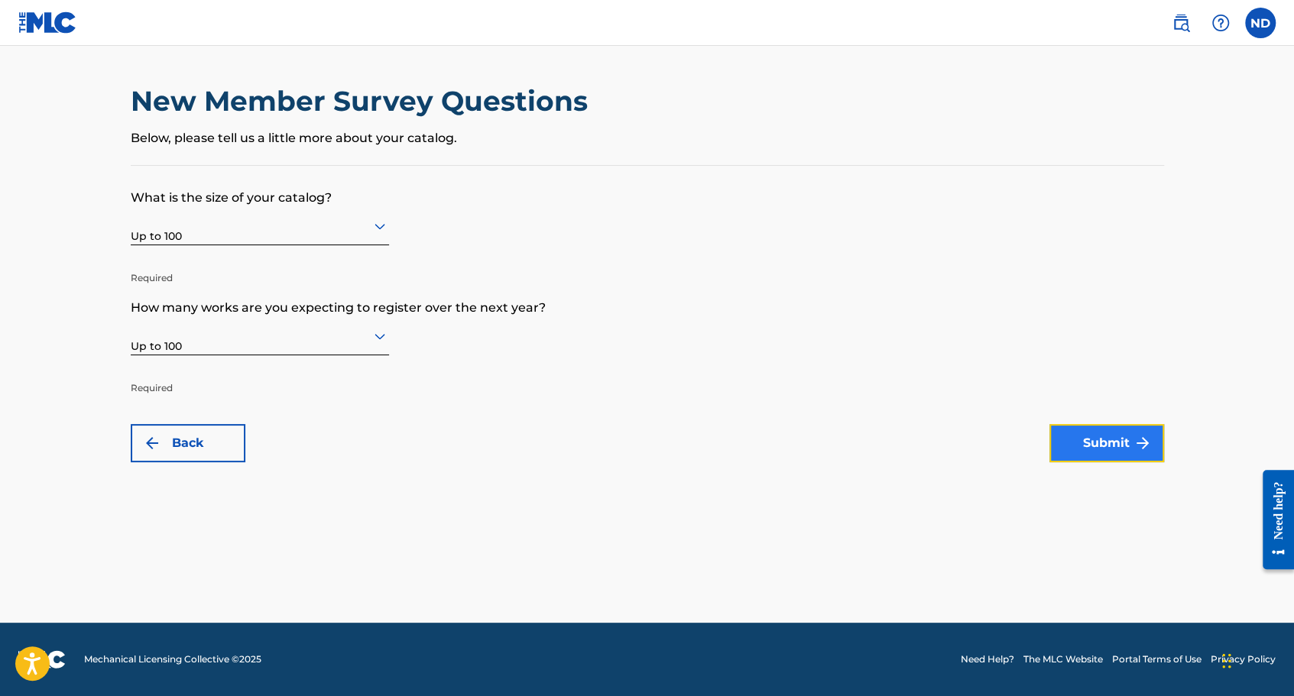
click at [1130, 446] on button "Submit" at bounding box center [1106, 443] width 115 height 38
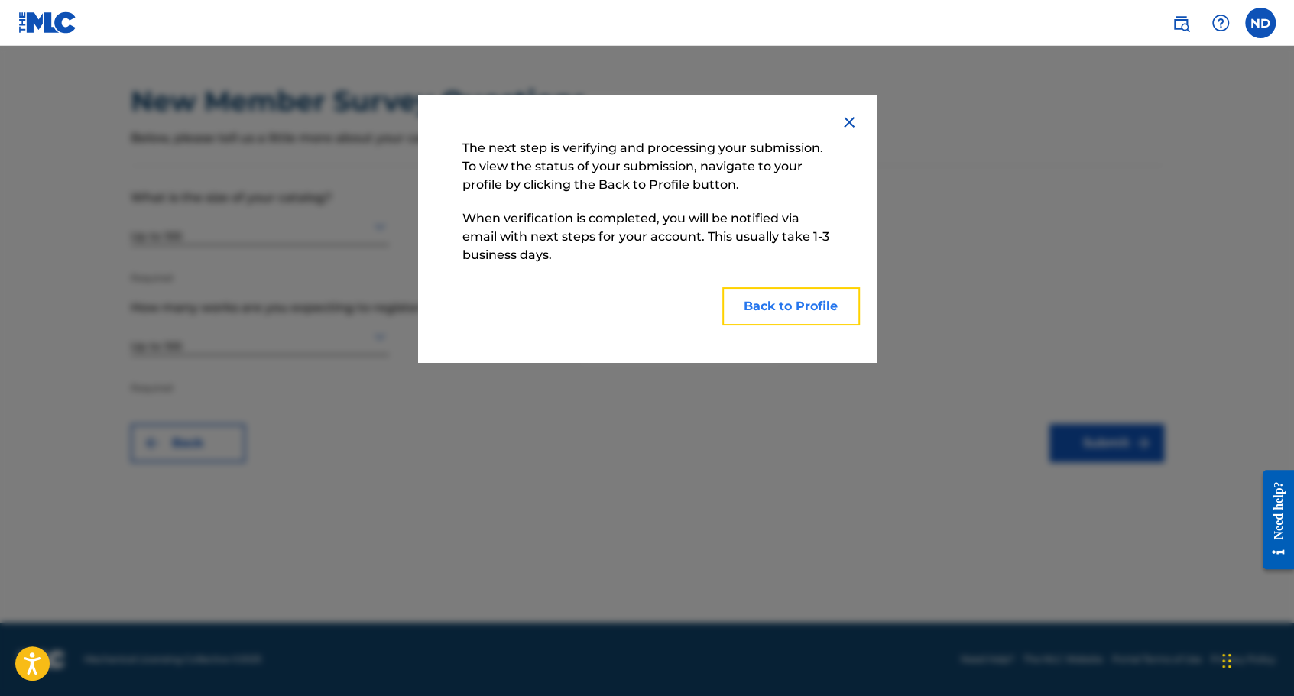
click at [780, 305] on button "Back to Profile" at bounding box center [791, 306] width 138 height 38
